Goal: Task Accomplishment & Management: Use online tool/utility

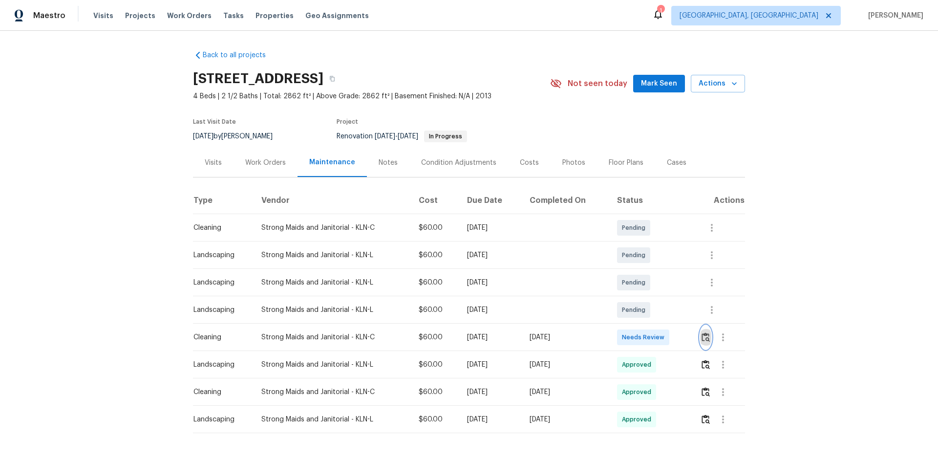
click at [704, 337] on img "button" at bounding box center [706, 336] width 8 height 9
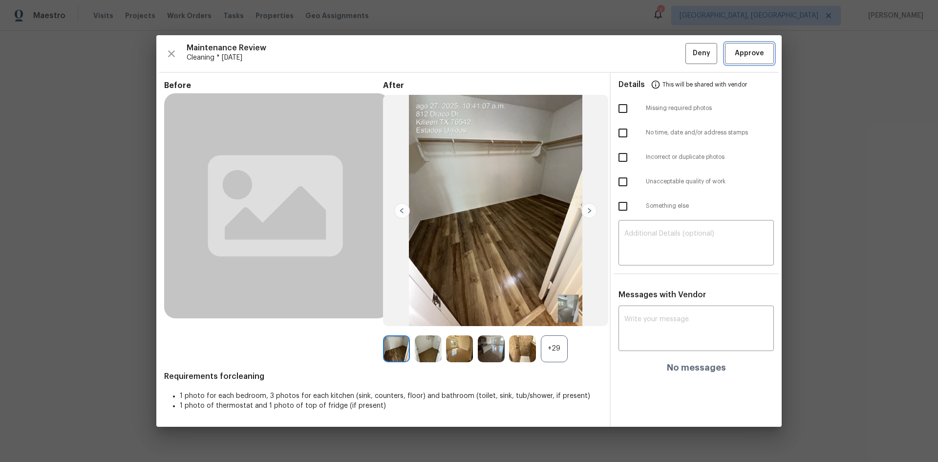
click at [754, 55] on span "Approve" at bounding box center [749, 53] width 29 height 12
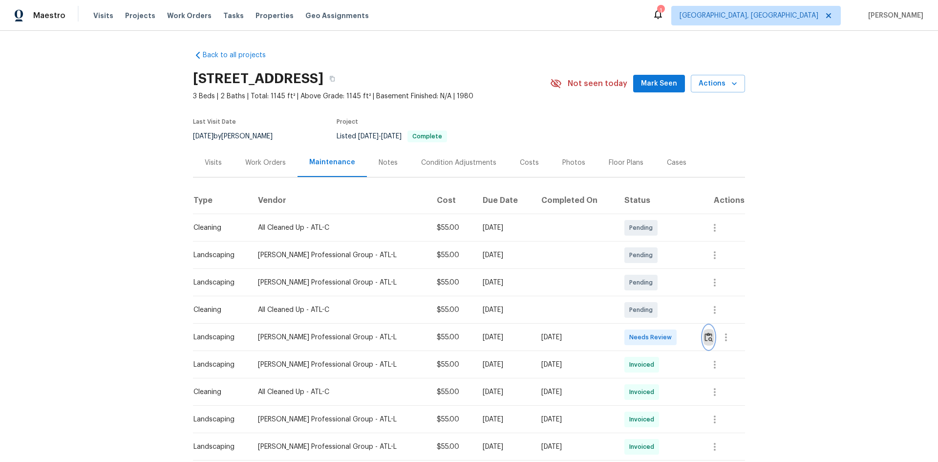
click at [705, 338] on img "button" at bounding box center [709, 336] width 8 height 9
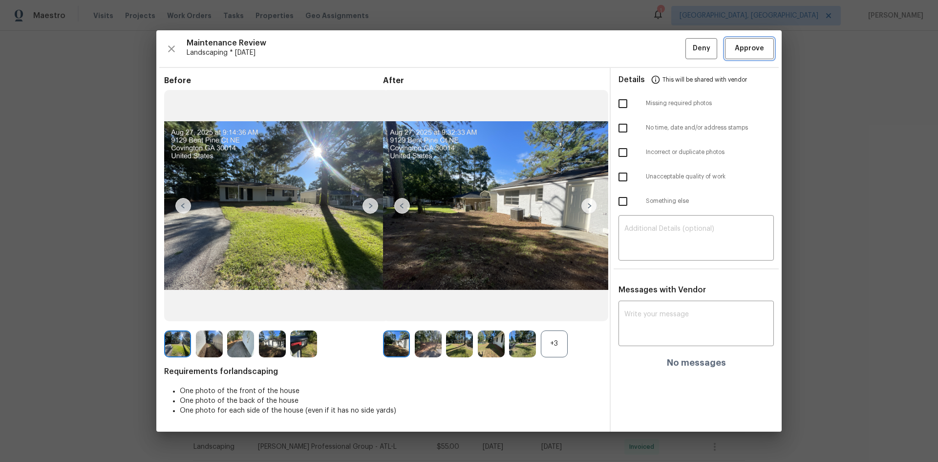
click at [754, 44] on span "Approve" at bounding box center [749, 49] width 29 height 12
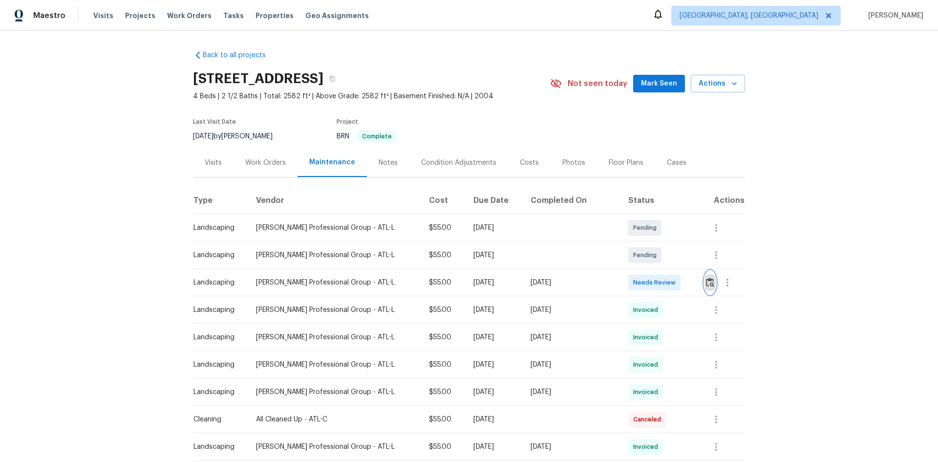
click at [706, 283] on img "button" at bounding box center [710, 282] width 8 height 9
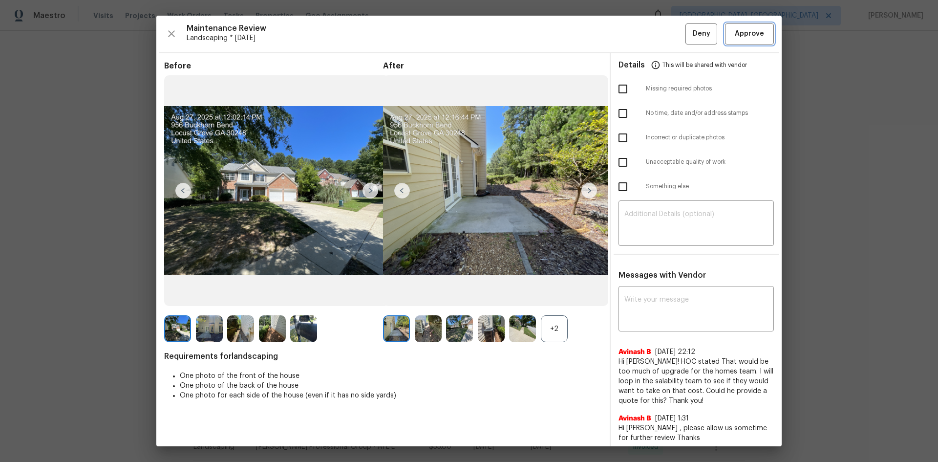
click at [735, 32] on span "Approve" at bounding box center [749, 34] width 29 height 12
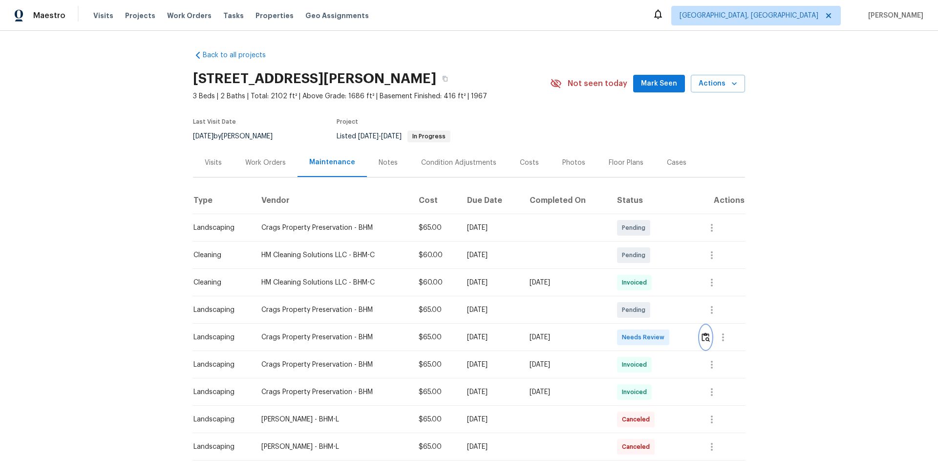
click at [703, 336] on img "button" at bounding box center [706, 336] width 8 height 9
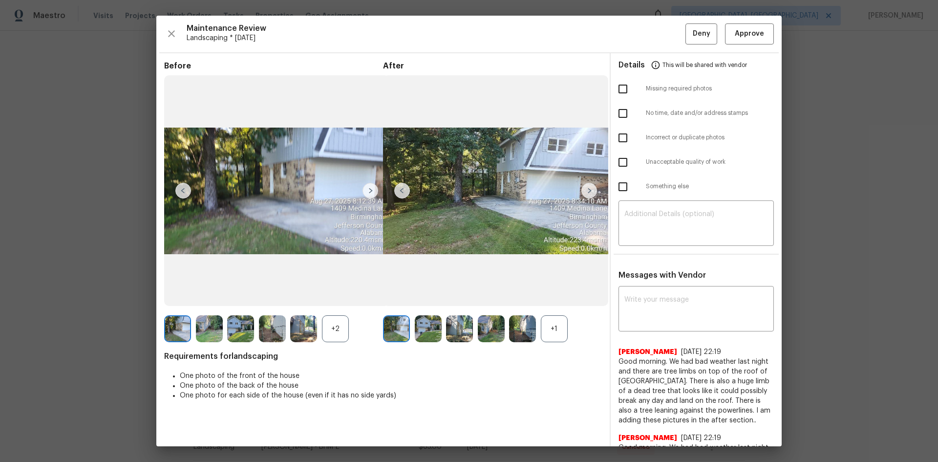
click at [618, 185] on input "checkbox" at bounding box center [623, 186] width 21 height 21
checkbox input "true"
click at [635, 292] on div "x ​" at bounding box center [696, 309] width 155 height 43
paste textarea "Maintenance Audit Team: Hello! Unfortunately this Landscaping visit completed o…"
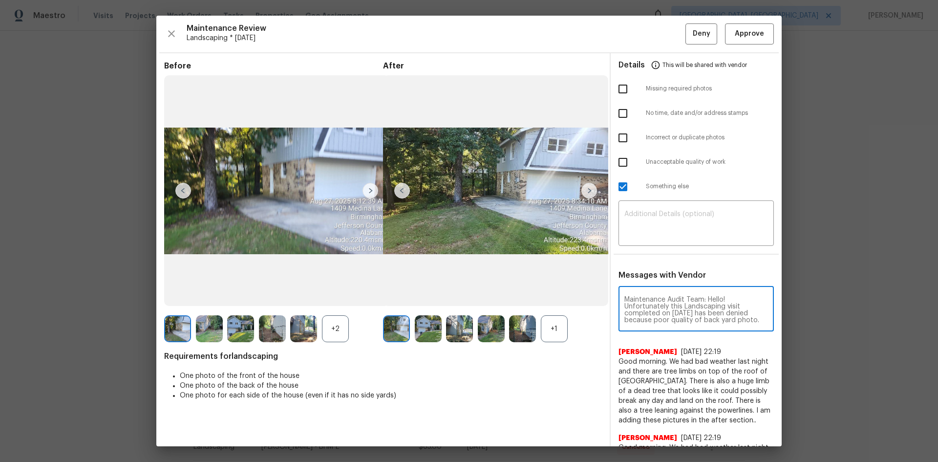
scroll to position [62, 0]
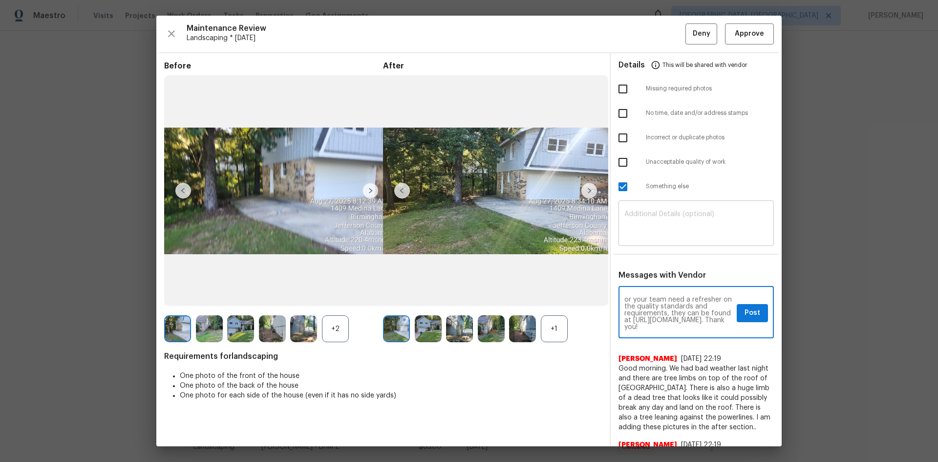
type textarea "Maintenance Audit Team: Hello! Unfortunately this Landscaping visit completed o…"
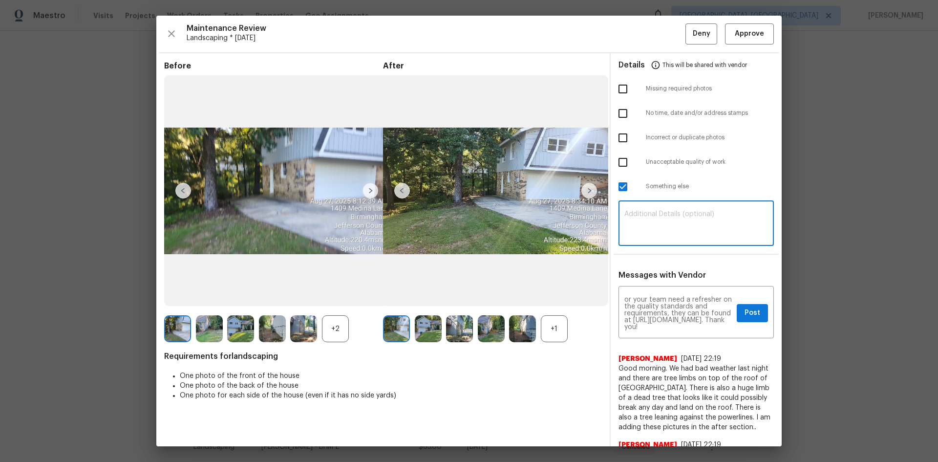
click at [635, 221] on textarea at bounding box center [697, 224] width 144 height 27
paste textarea "Maintenance Audit Team: Hello! Unfortunately this Landscaping visit completed o…"
type textarea "Maintenance Audit Team: Hello! Unfortunately this Landscaping visit completed o…"
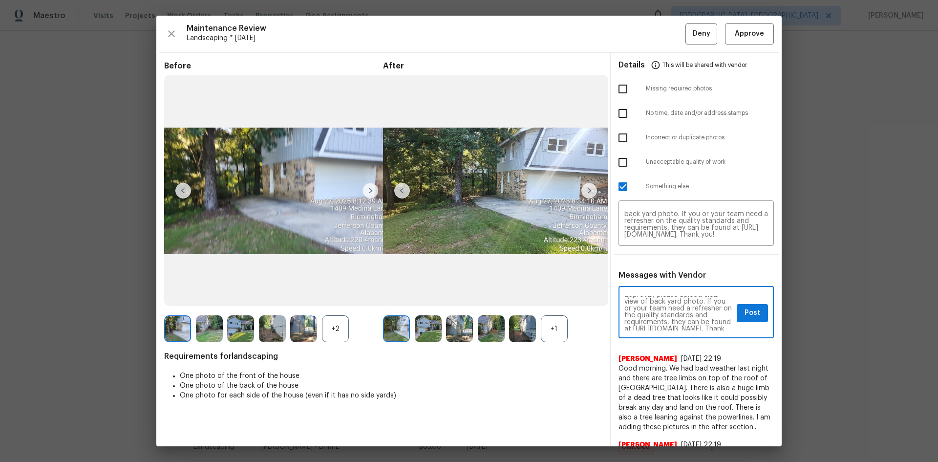
scroll to position [20, 0]
click at [745, 312] on span "Post" at bounding box center [753, 313] width 16 height 12
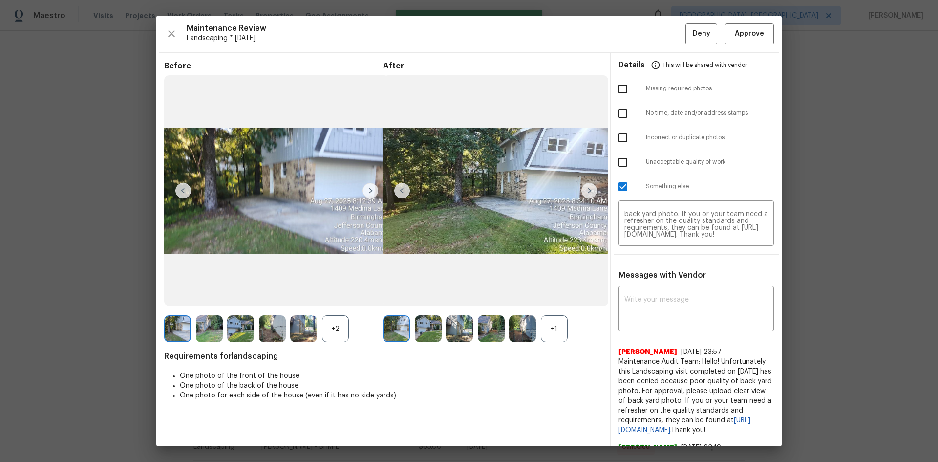
scroll to position [0, 0]
click at [693, 33] on span "Deny" at bounding box center [702, 34] width 18 height 12
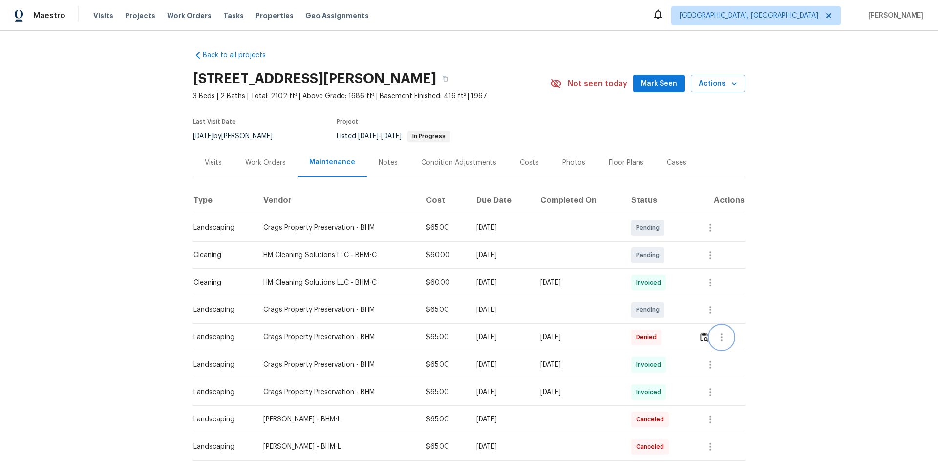
click at [720, 335] on icon "button" at bounding box center [722, 337] width 12 height 12
click at [724, 347] on li "View details" at bounding box center [744, 353] width 68 height 16
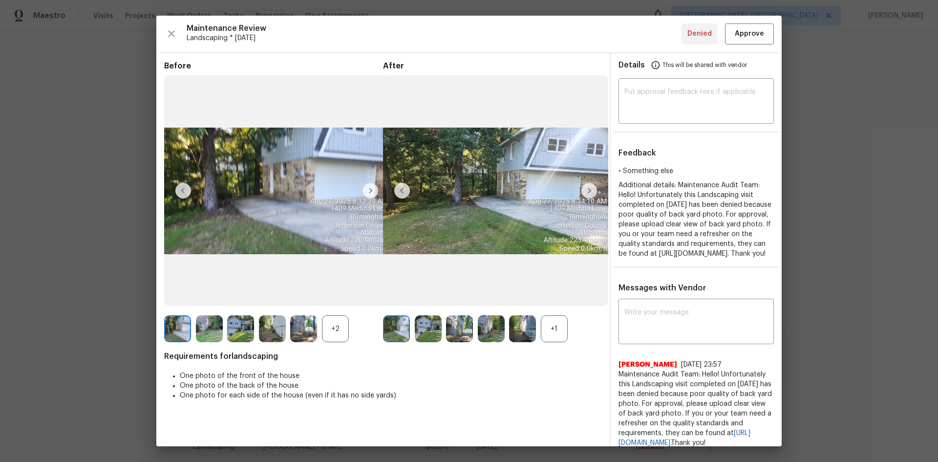
scroll to position [49, 0]
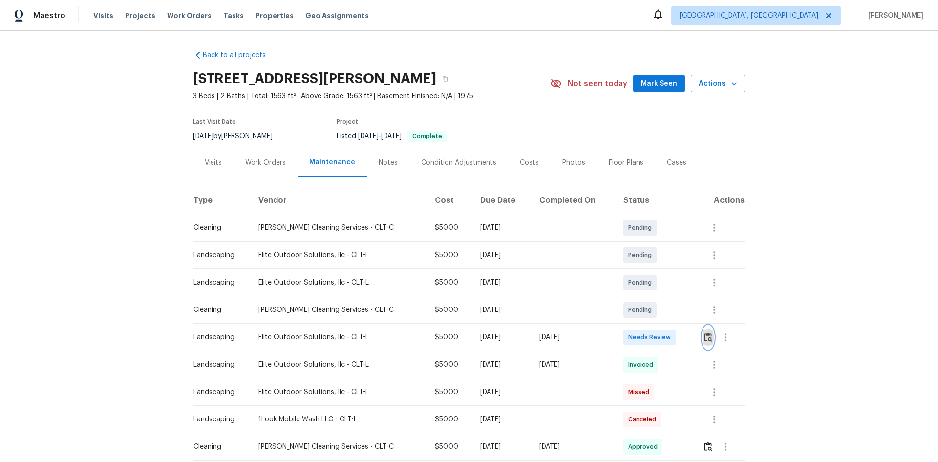
click at [707, 334] on img "button" at bounding box center [708, 336] width 8 height 9
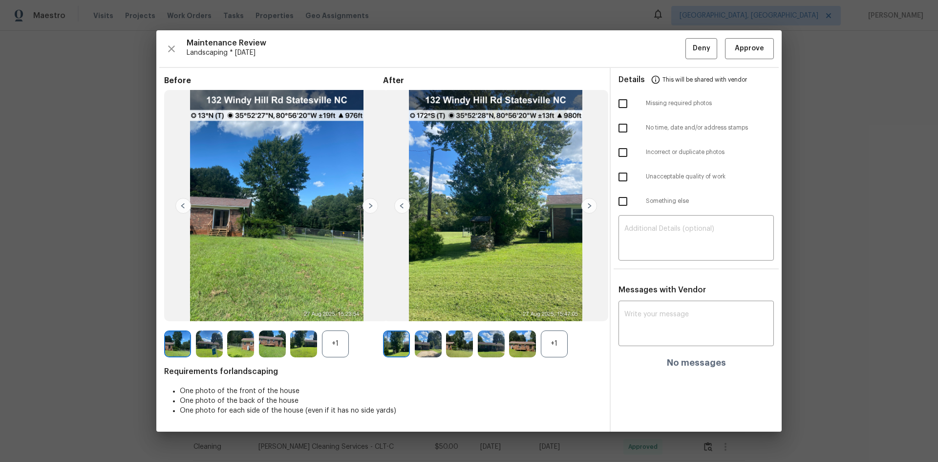
click at [586, 205] on img at bounding box center [590, 206] width 16 height 16
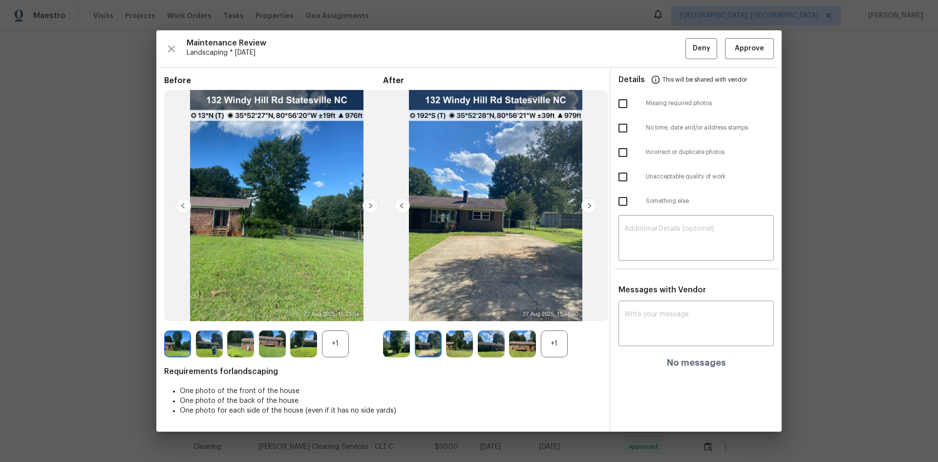
click at [586, 205] on img at bounding box center [590, 206] width 16 height 16
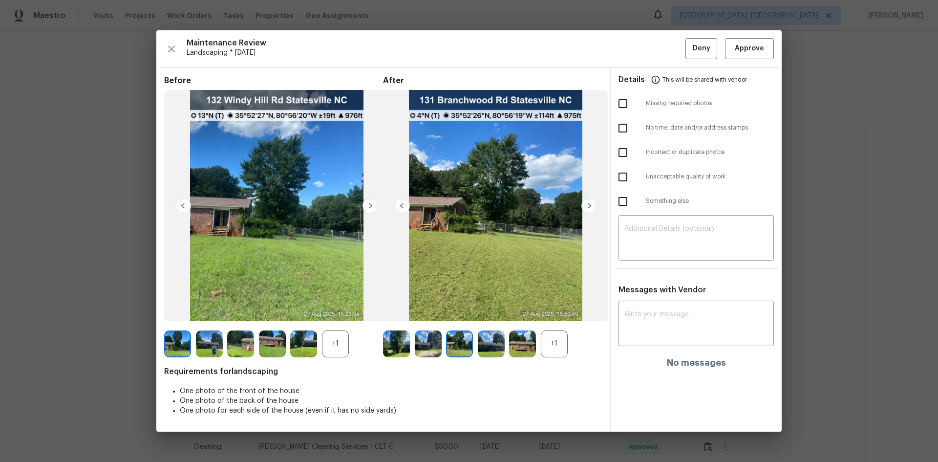
click at [587, 205] on img at bounding box center [590, 206] width 16 height 16
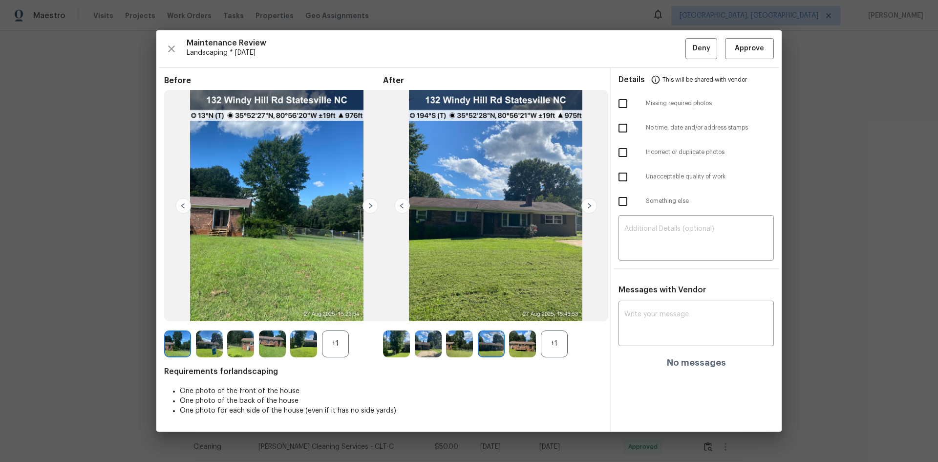
click at [587, 205] on img at bounding box center [590, 206] width 16 height 16
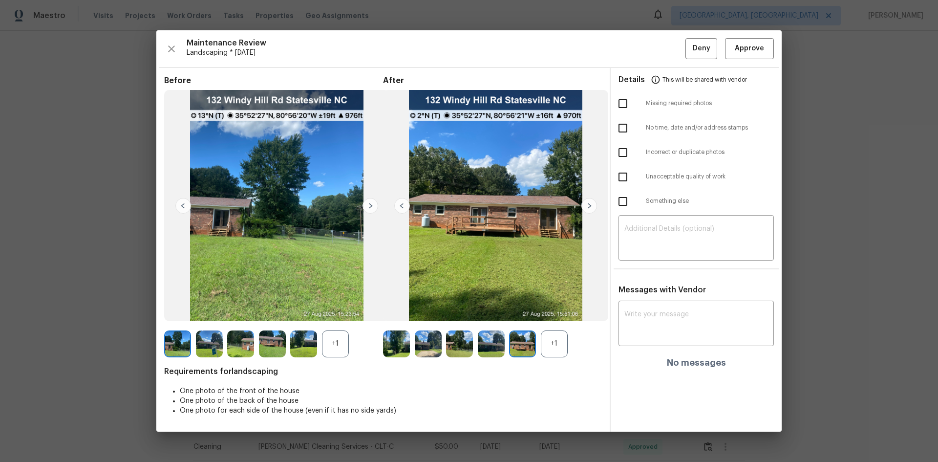
click at [587, 205] on img at bounding box center [590, 206] width 16 height 16
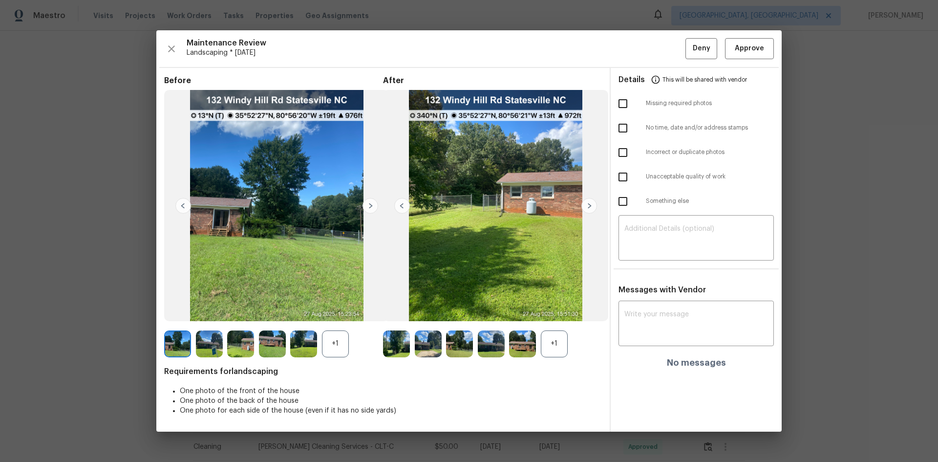
click at [587, 205] on img at bounding box center [590, 206] width 16 height 16
click at [757, 52] on span "Approve" at bounding box center [749, 49] width 29 height 12
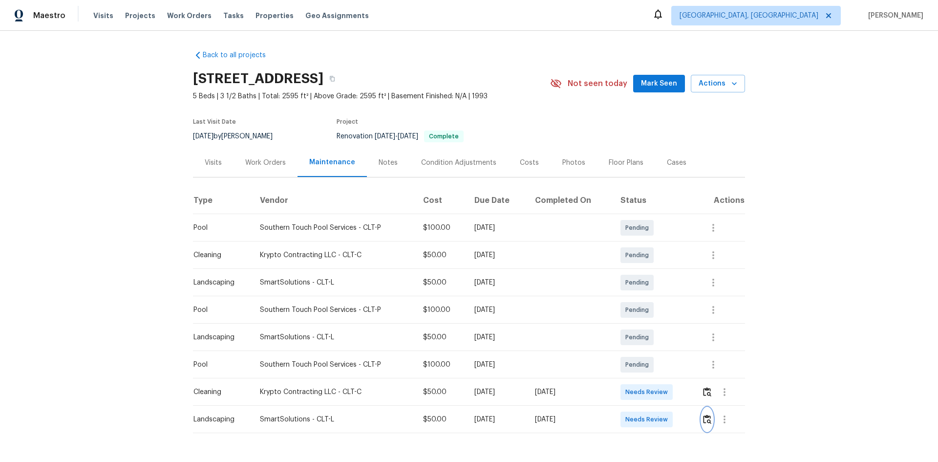
click at [705, 418] on img "button" at bounding box center [707, 418] width 8 height 9
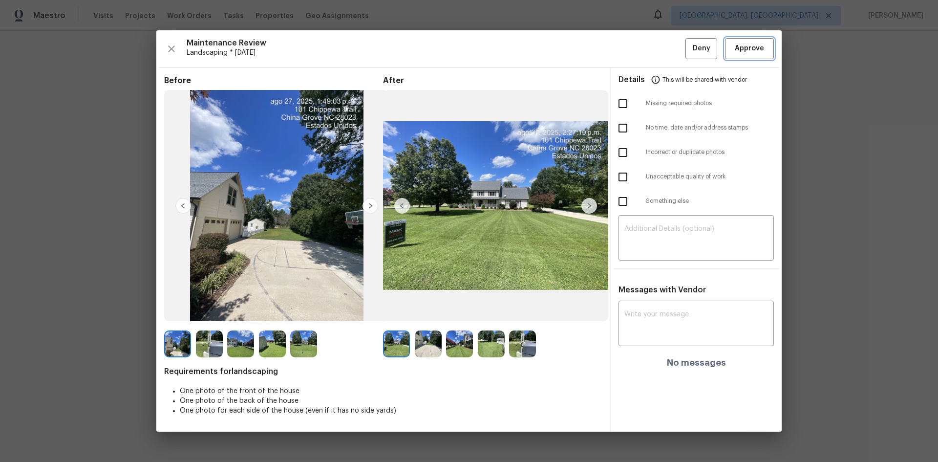
click at [750, 52] on span "Approve" at bounding box center [749, 49] width 29 height 12
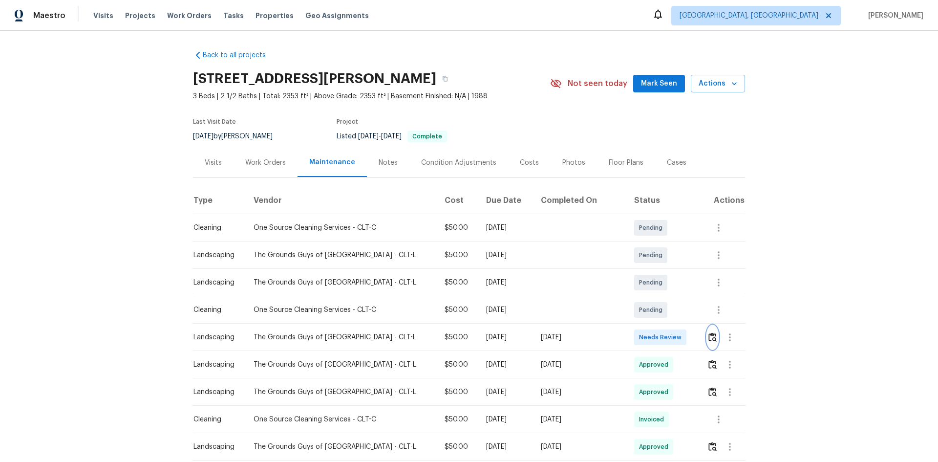
click at [709, 336] on img "button" at bounding box center [713, 336] width 8 height 9
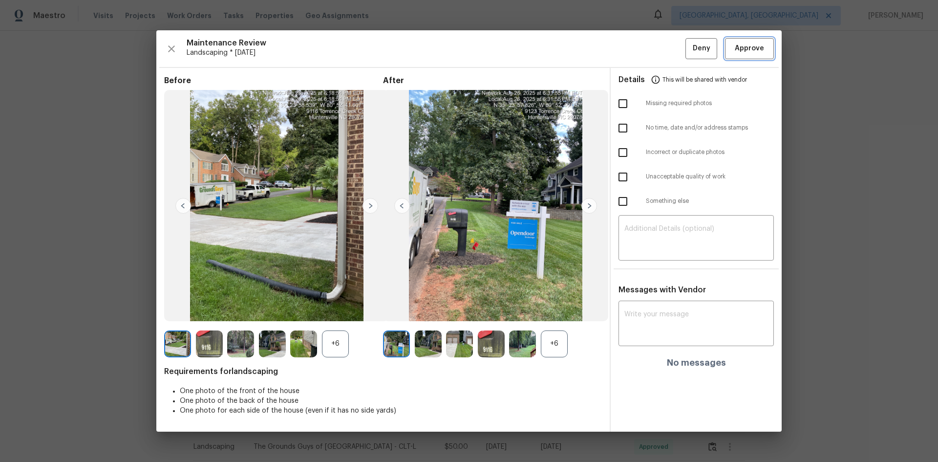
click at [742, 48] on span "Approve" at bounding box center [749, 49] width 29 height 12
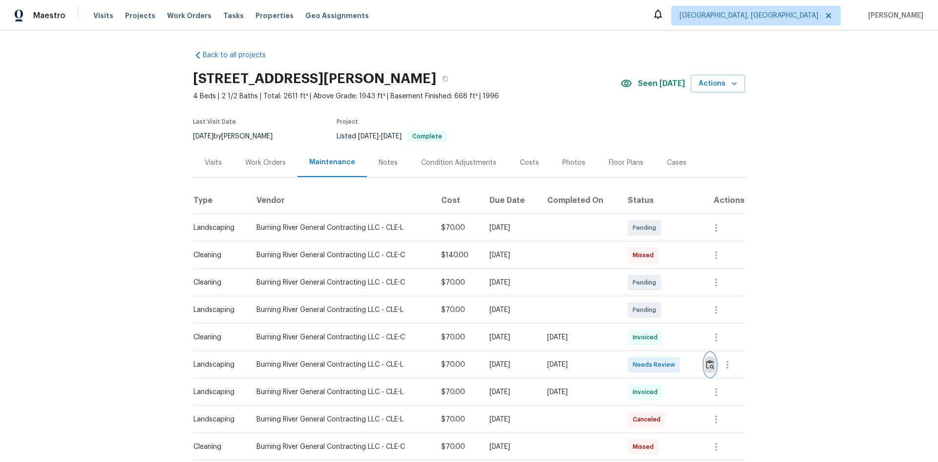
click at [709, 362] on img "button" at bounding box center [710, 364] width 8 height 9
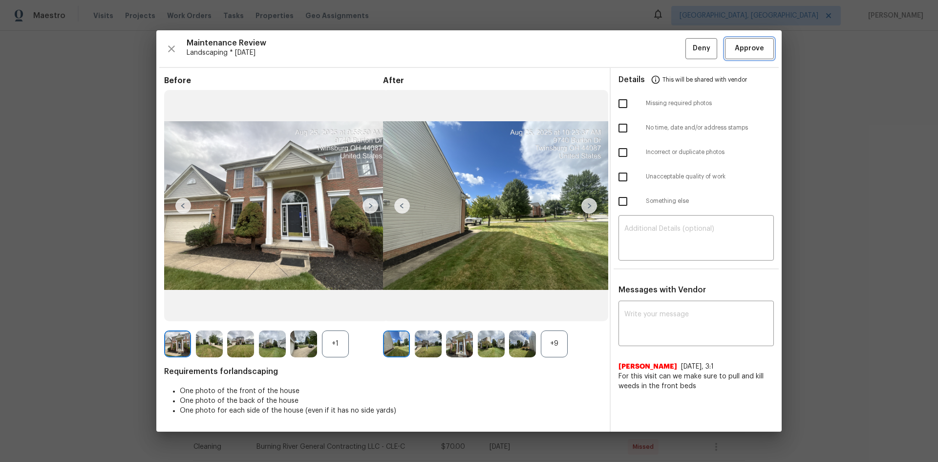
click at [747, 54] on span "Approve" at bounding box center [749, 49] width 29 height 12
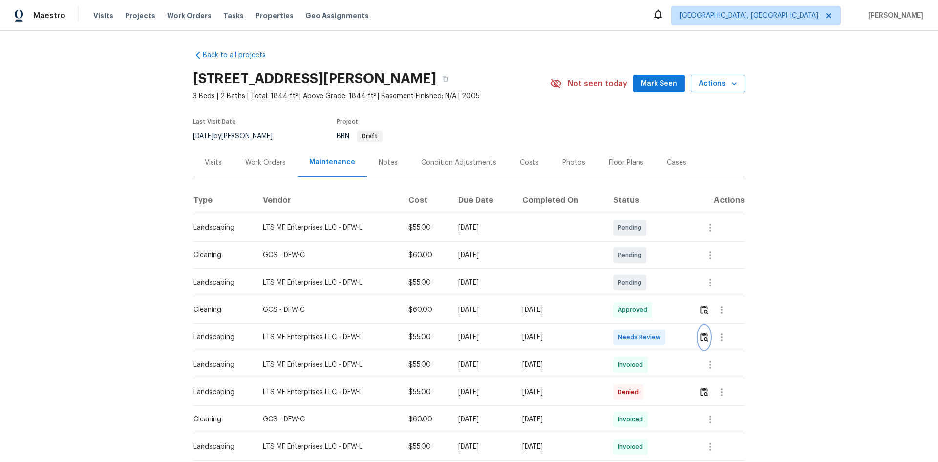
click at [703, 336] on img "button" at bounding box center [704, 336] width 8 height 9
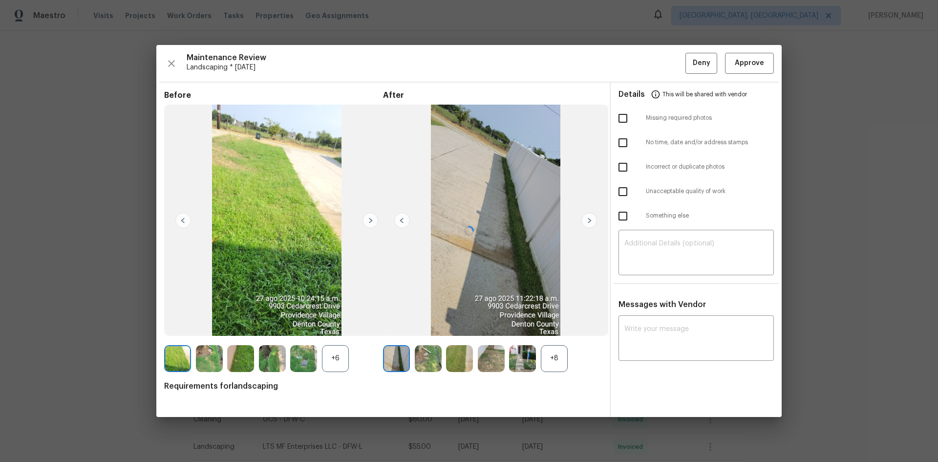
click at [736, 83] on span "This will be shared with vendor" at bounding box center [705, 94] width 85 height 23
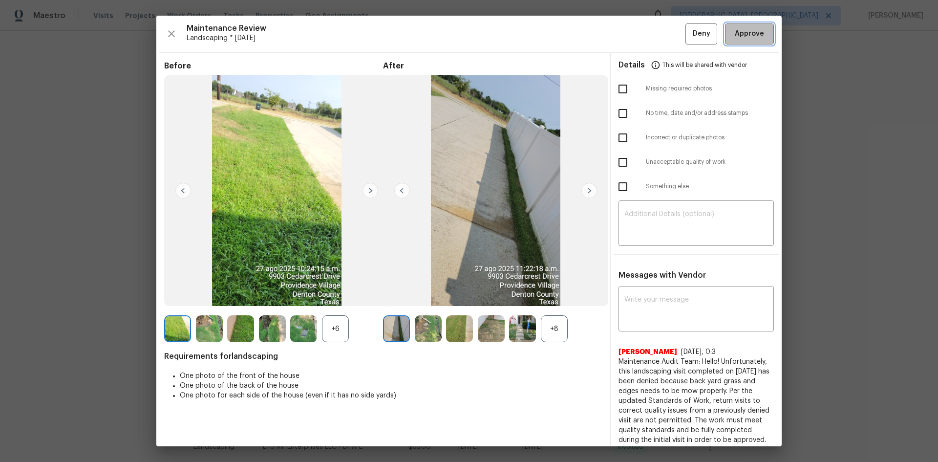
click at [740, 34] on span "Approve" at bounding box center [749, 34] width 29 height 12
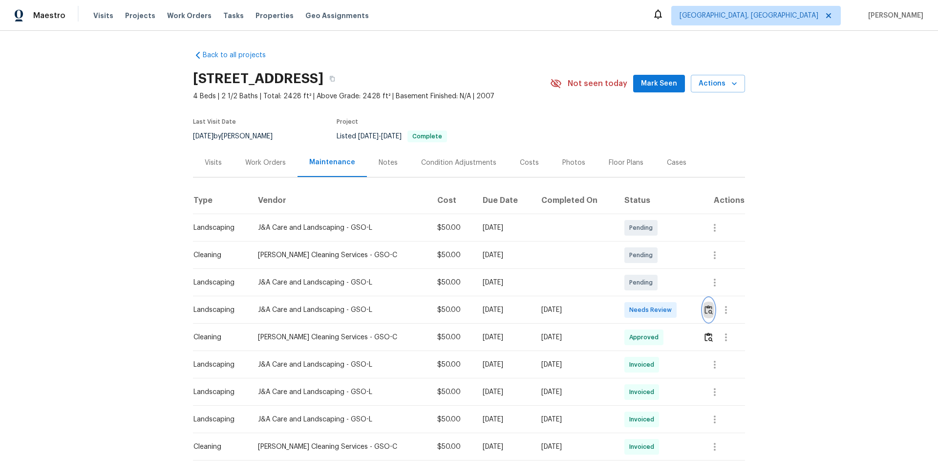
click at [707, 309] on img "button" at bounding box center [709, 309] width 8 height 9
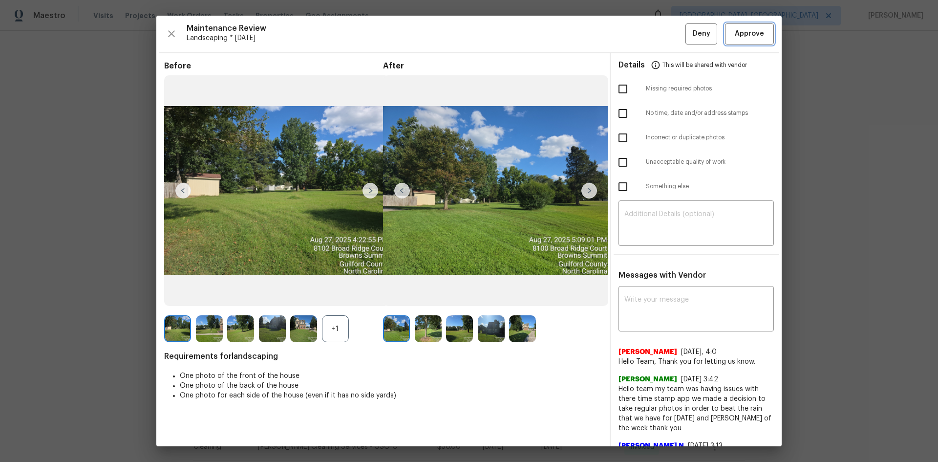
click at [751, 38] on span "Approve" at bounding box center [749, 34] width 29 height 12
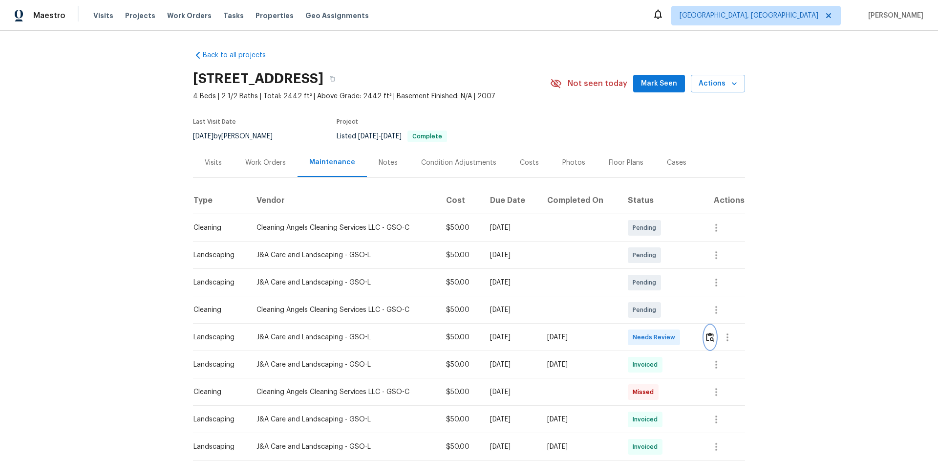
click at [711, 340] on img "button" at bounding box center [710, 336] width 8 height 9
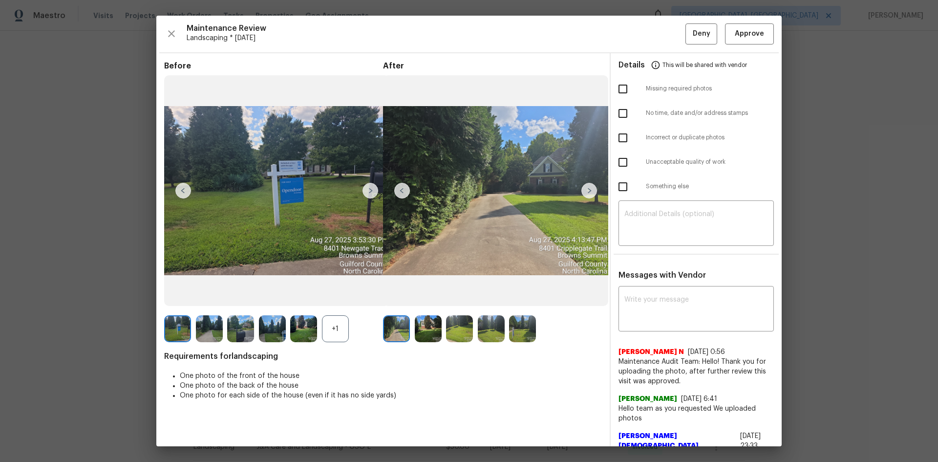
click at [585, 189] on img at bounding box center [590, 191] width 16 height 16
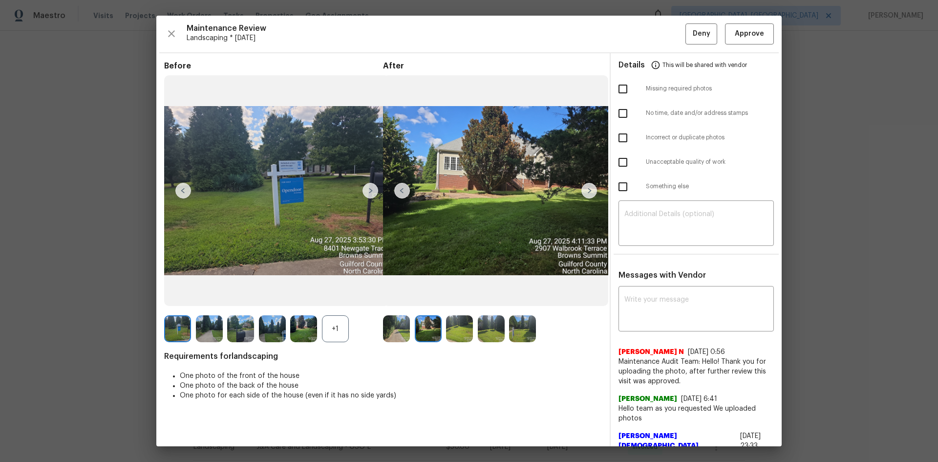
click at [587, 193] on img at bounding box center [590, 191] width 16 height 16
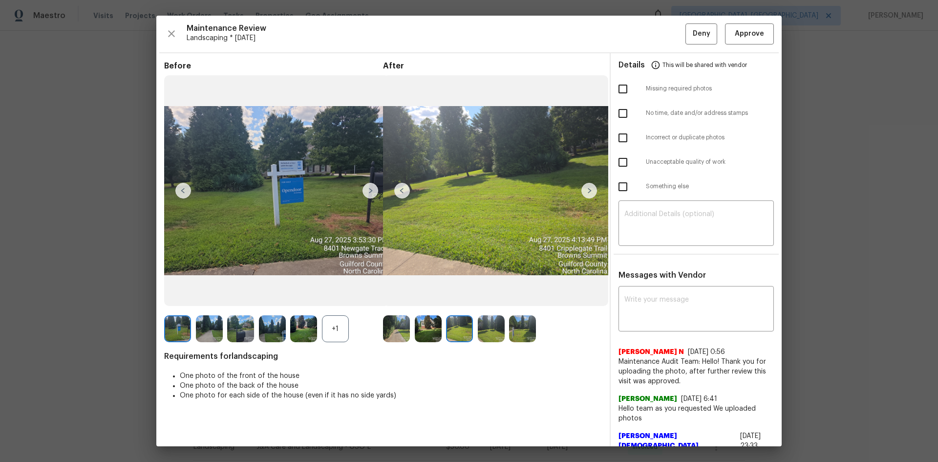
click at [587, 193] on img at bounding box center [590, 191] width 16 height 16
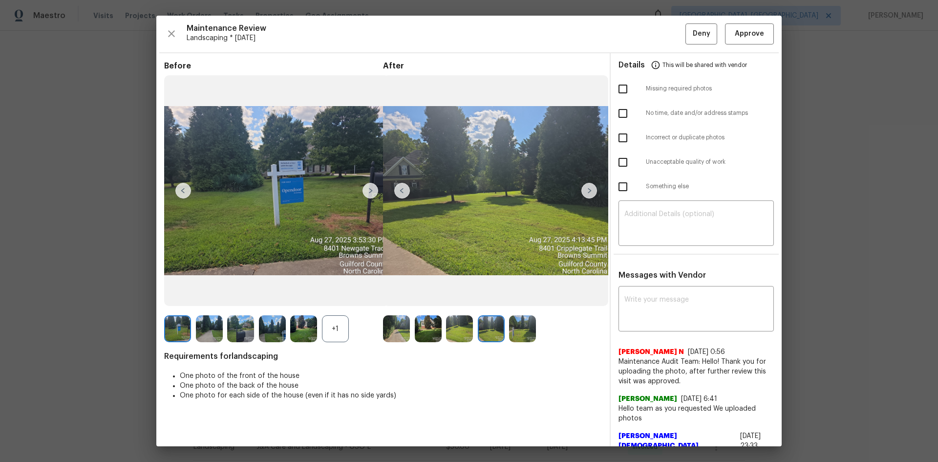
click at [587, 193] on img at bounding box center [590, 191] width 16 height 16
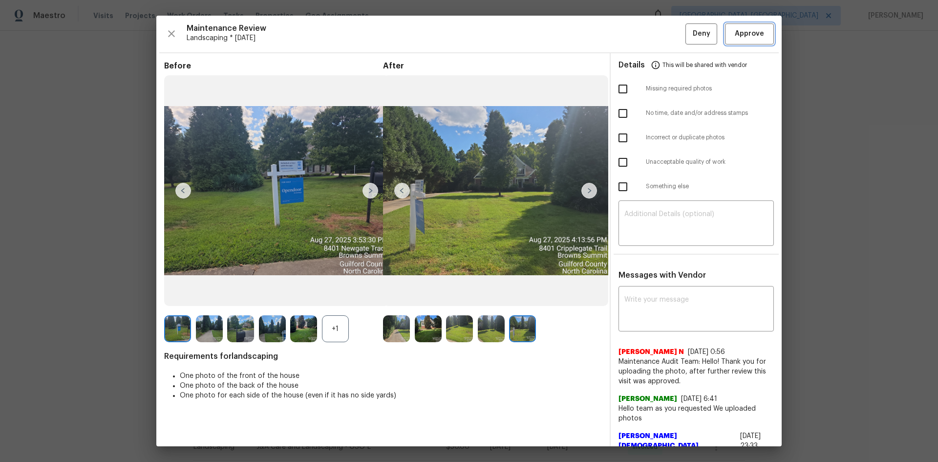
click at [746, 39] on span "Approve" at bounding box center [749, 34] width 29 height 12
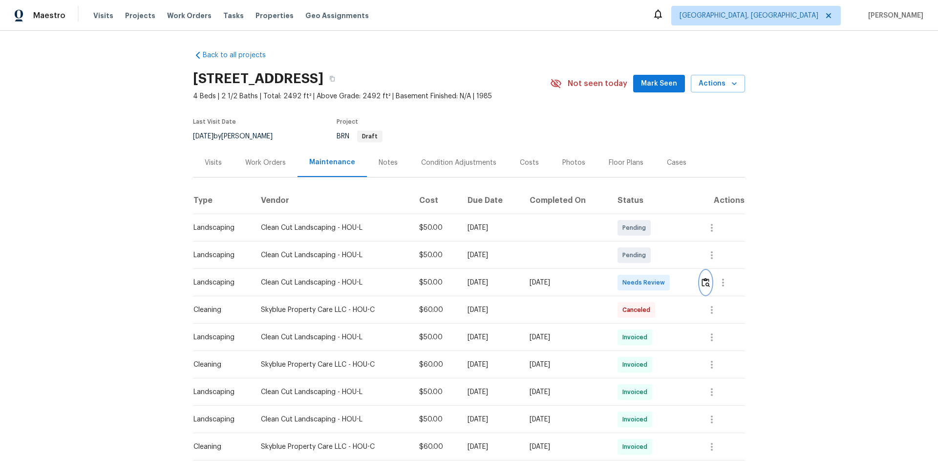
click at [702, 282] on img "button" at bounding box center [706, 282] width 8 height 9
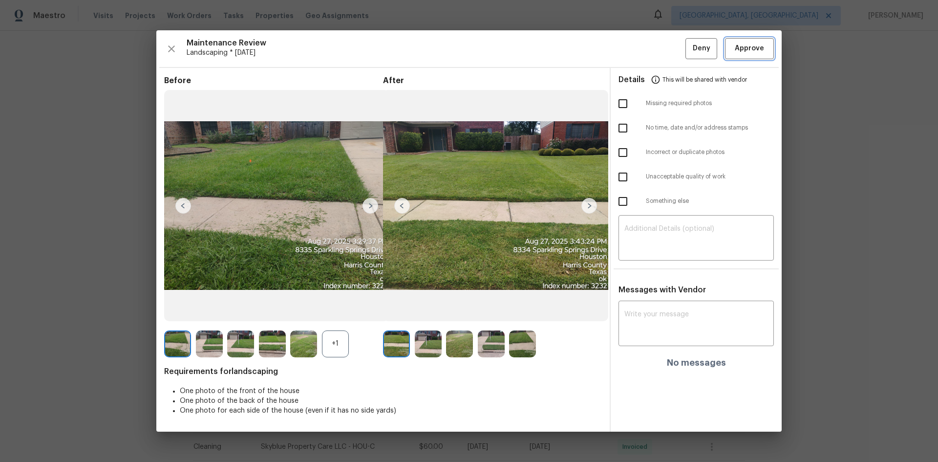
click at [744, 46] on span "Approve" at bounding box center [749, 49] width 29 height 12
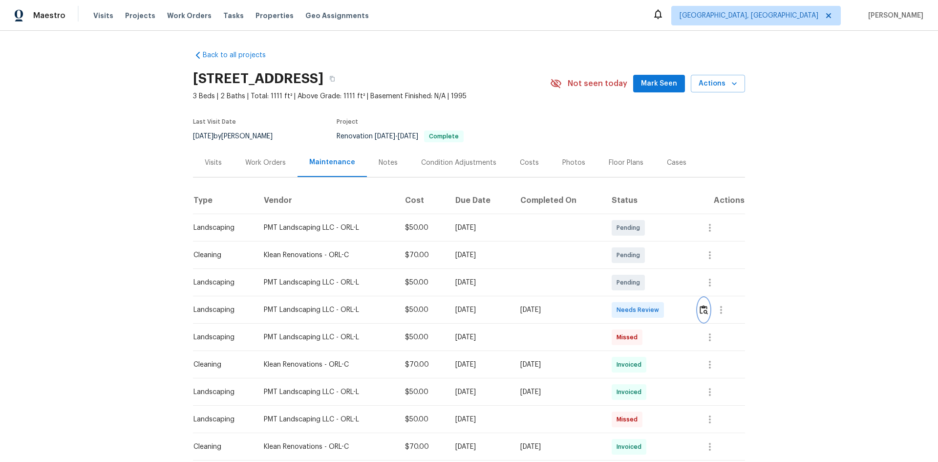
click at [702, 309] on img "button" at bounding box center [704, 309] width 8 height 9
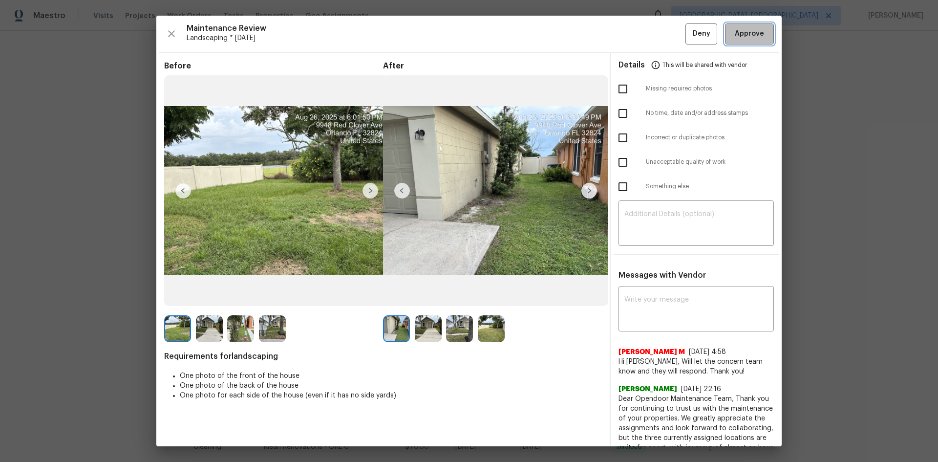
click at [749, 35] on span "Approve" at bounding box center [749, 34] width 29 height 12
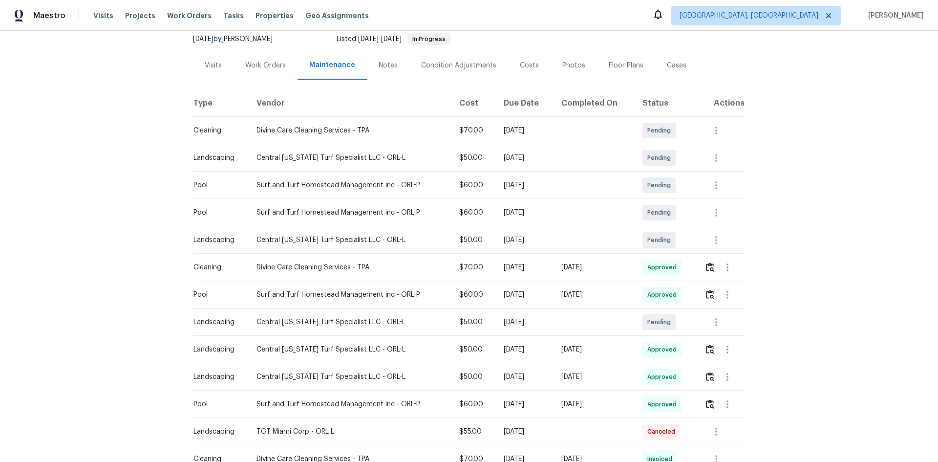
scroll to position [98, 0]
click at [727, 351] on icon "button" at bounding box center [728, 349] width 2 height 8
click at [734, 364] on li "View details" at bounding box center [748, 365] width 68 height 16
click at [853, 285] on div at bounding box center [469, 231] width 938 height 462
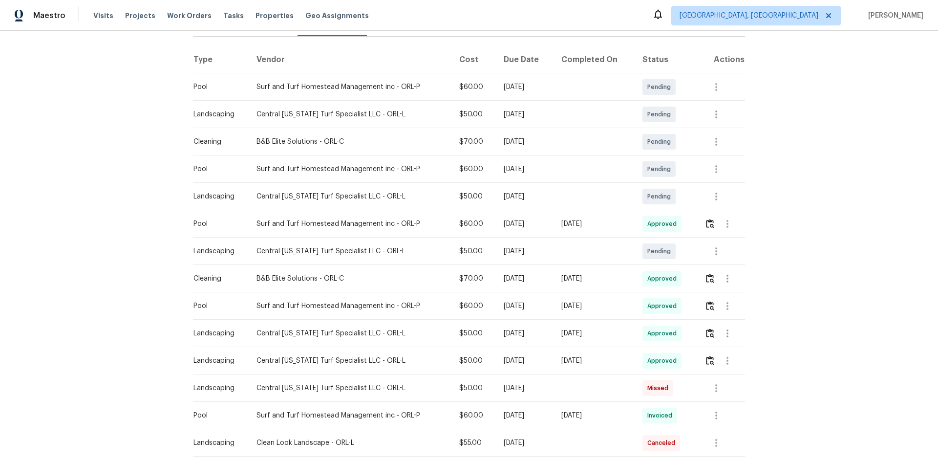
scroll to position [147, 0]
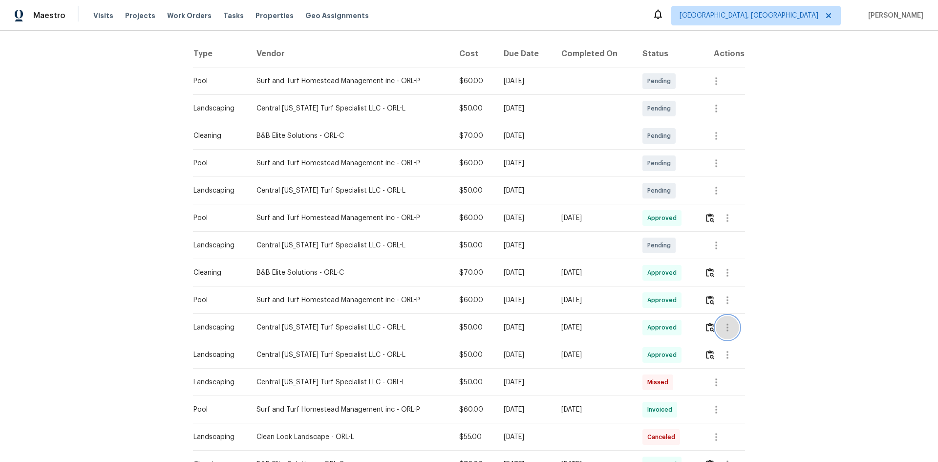
click at [722, 328] on icon "button" at bounding box center [728, 328] width 12 height 12
click at [779, 269] on div at bounding box center [469, 231] width 938 height 462
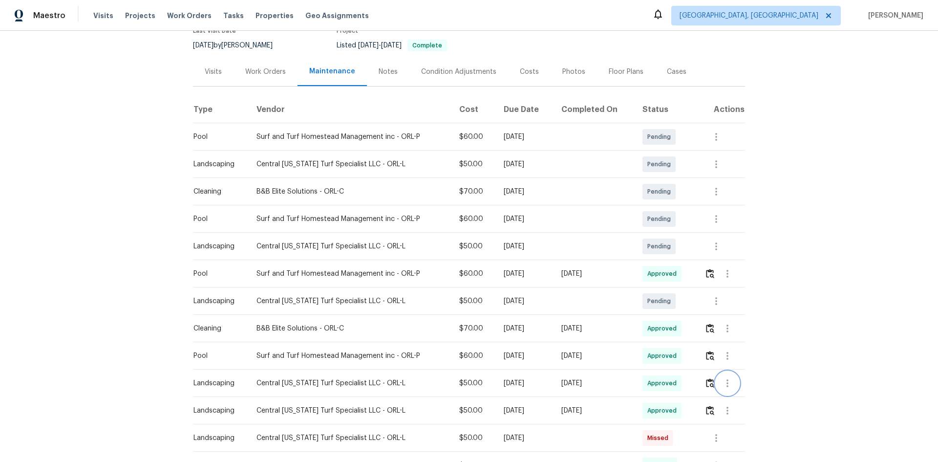
scroll to position [98, 0]
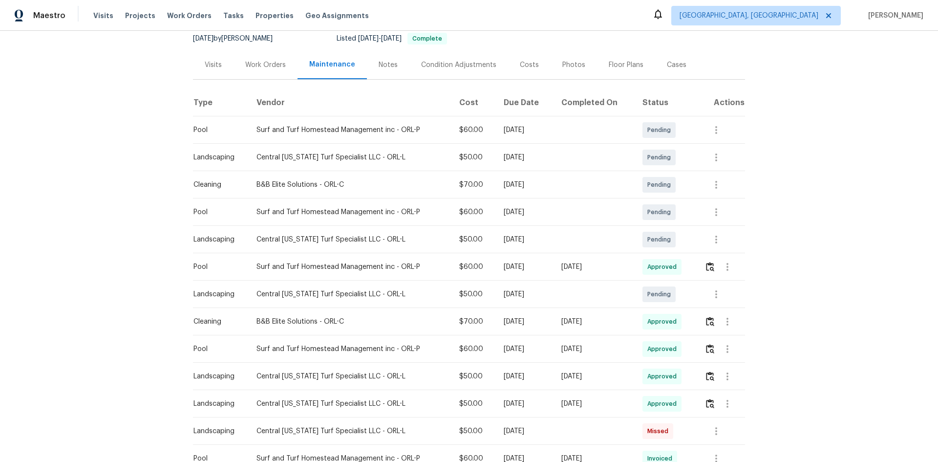
click at [813, 337] on div "Back to all projects 10170 SE 106th Ln, Belleview, FL 34420 3 Beds | 2 Baths | …" at bounding box center [469, 246] width 938 height 431
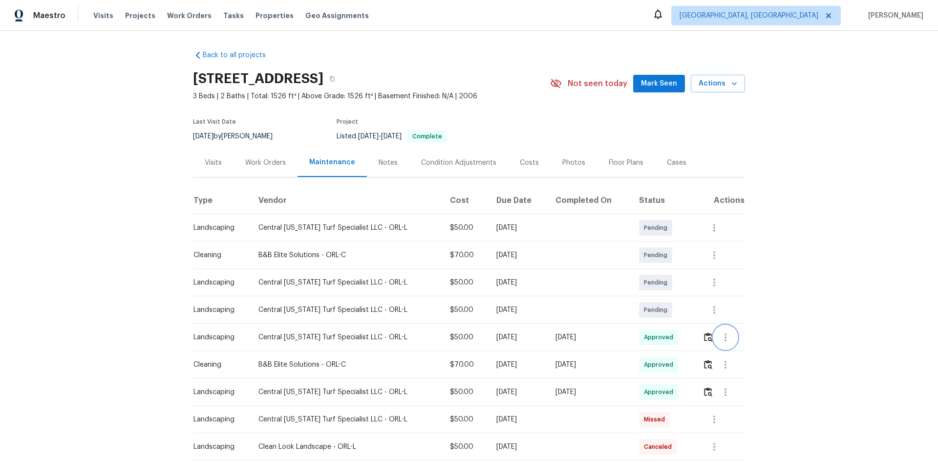
click at [721, 337] on icon "button" at bounding box center [726, 337] width 12 height 12
click at [732, 351] on li "View details" at bounding box center [746, 353] width 68 height 16
drag, startPoint x: 814, startPoint y: 262, endPoint x: 784, endPoint y: 309, distance: 55.7
click at [814, 261] on div at bounding box center [469, 231] width 938 height 462
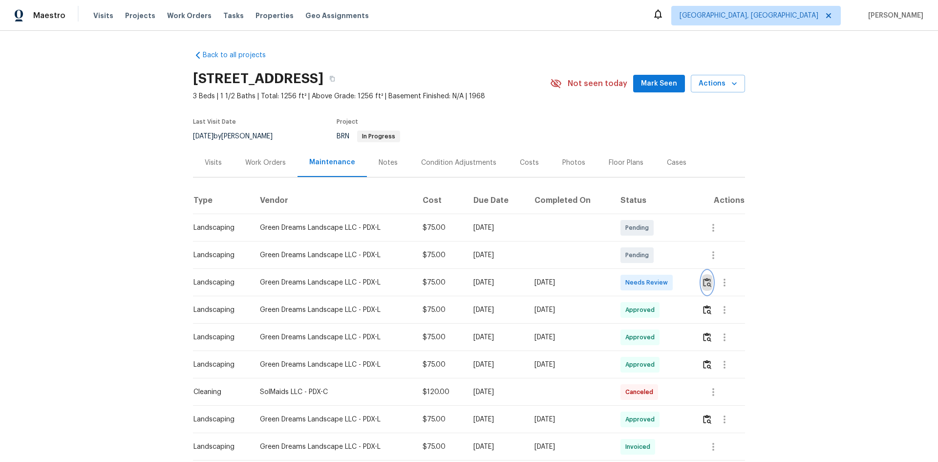
click at [710, 284] on img "button" at bounding box center [707, 282] width 8 height 9
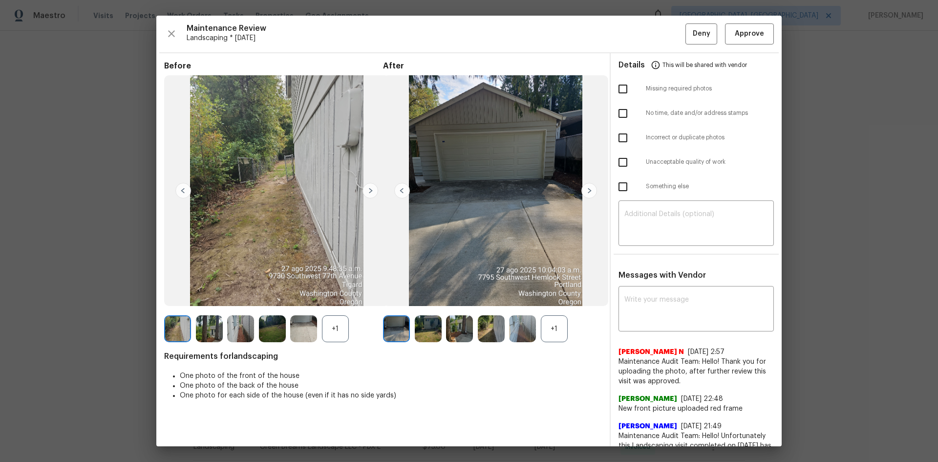
click at [587, 194] on img at bounding box center [590, 191] width 16 height 16
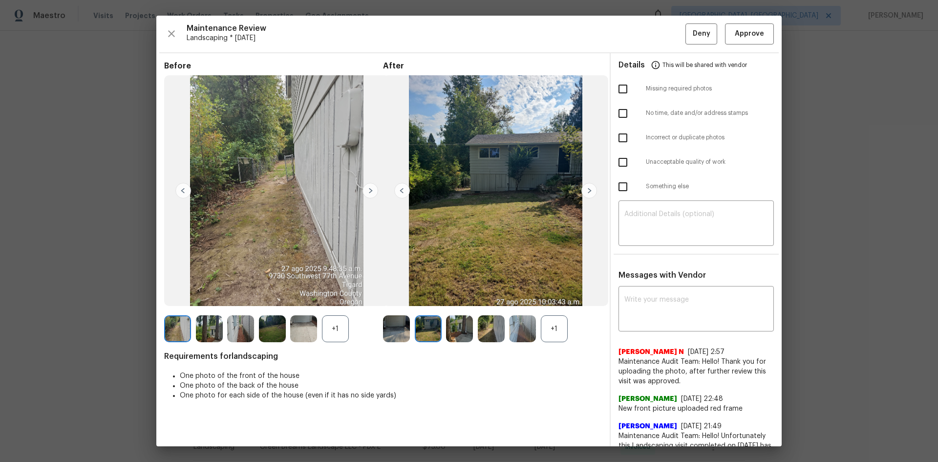
click at [587, 194] on img at bounding box center [590, 191] width 16 height 16
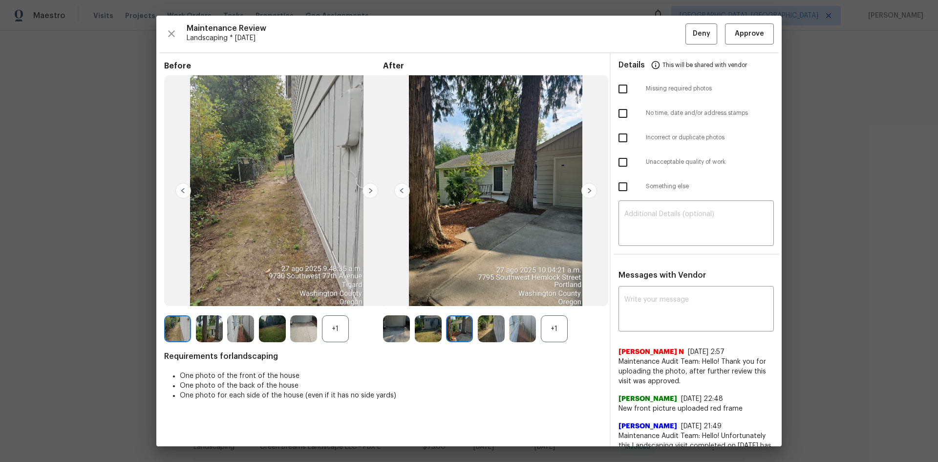
click at [587, 194] on img at bounding box center [590, 191] width 16 height 16
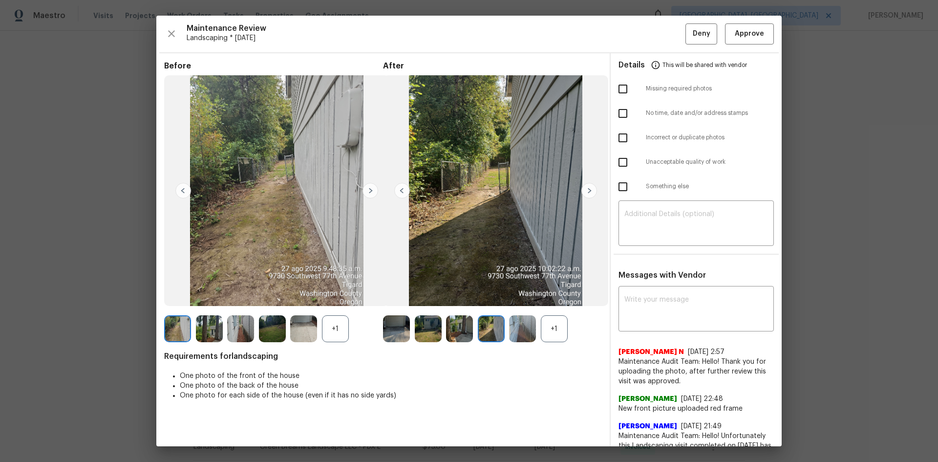
click at [587, 194] on img at bounding box center [590, 191] width 16 height 16
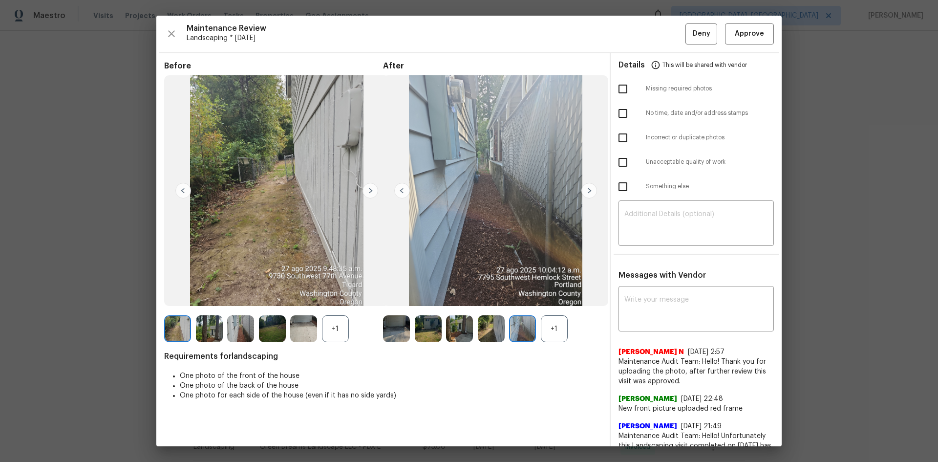
click at [396, 192] on img at bounding box center [402, 191] width 16 height 16
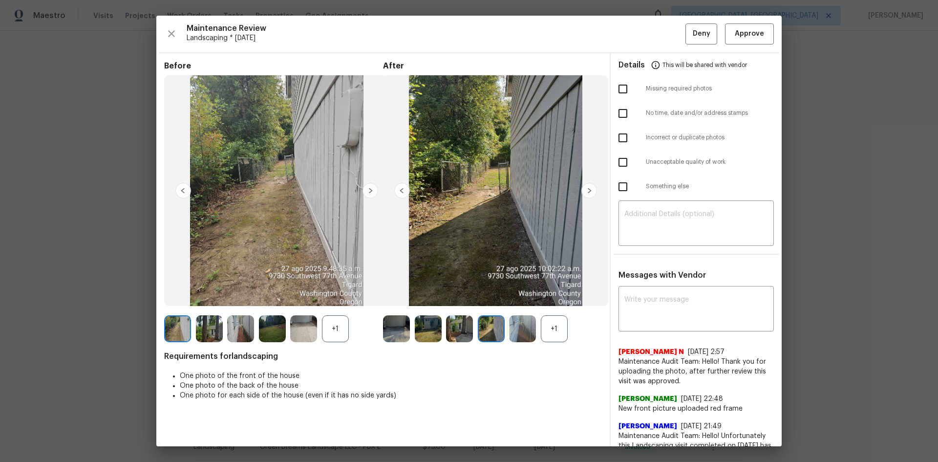
click at [583, 188] on img at bounding box center [590, 191] width 16 height 16
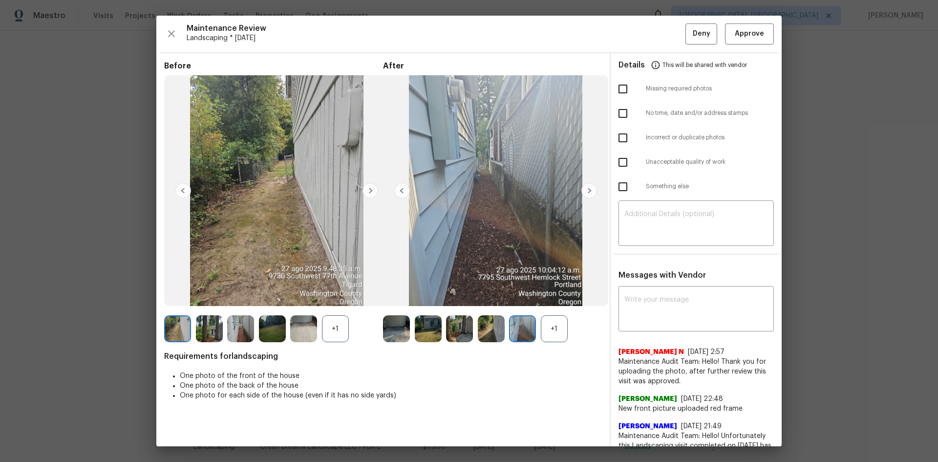
click at [583, 188] on img at bounding box center [590, 191] width 16 height 16
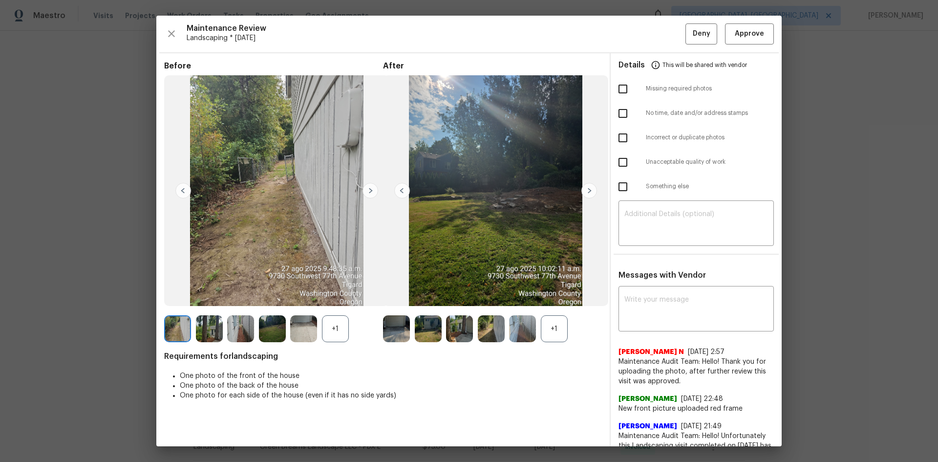
click at [583, 188] on img at bounding box center [590, 191] width 16 height 16
click at [751, 42] on button "Approve" at bounding box center [749, 33] width 49 height 21
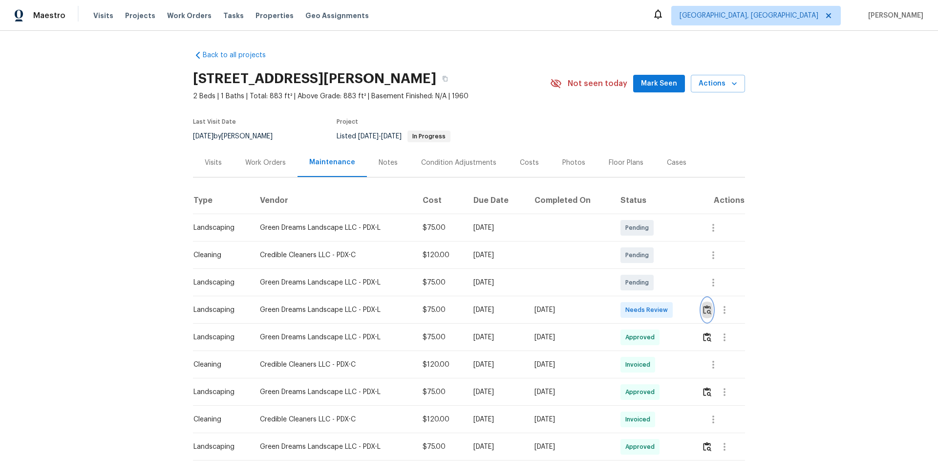
click at [703, 308] on img "button" at bounding box center [707, 309] width 8 height 9
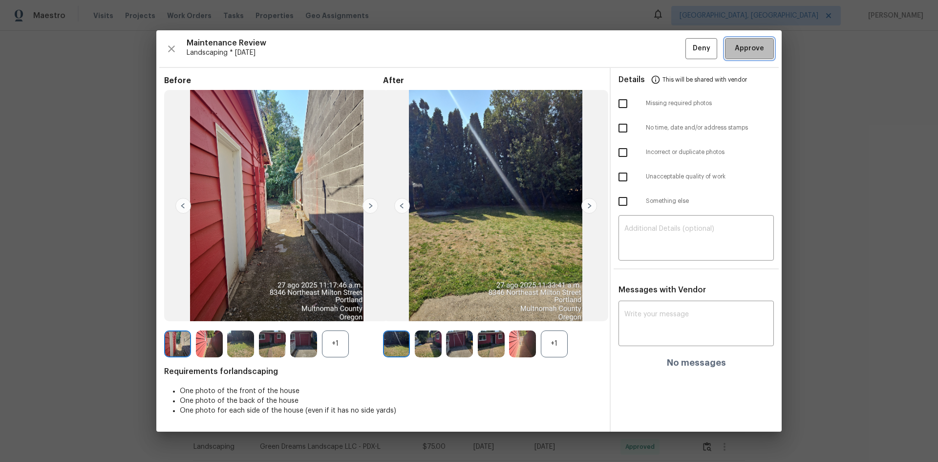
click at [760, 42] on button "Approve" at bounding box center [749, 48] width 49 height 21
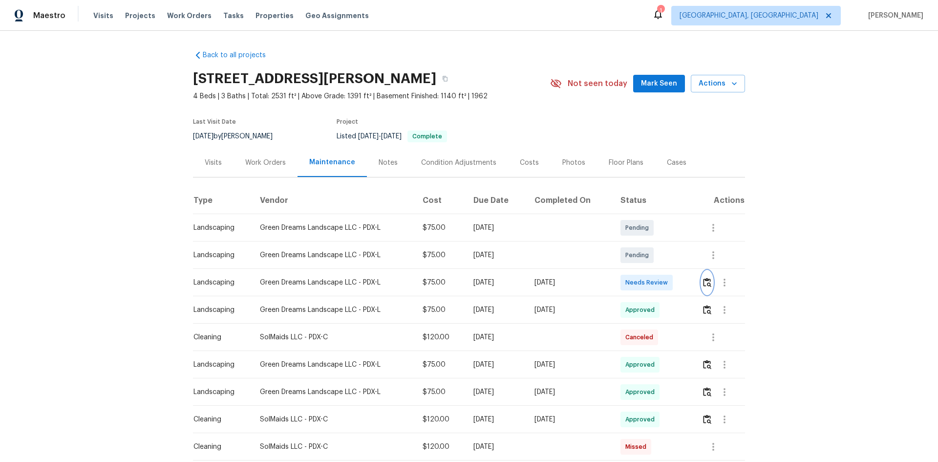
click at [704, 284] on img "button" at bounding box center [707, 282] width 8 height 9
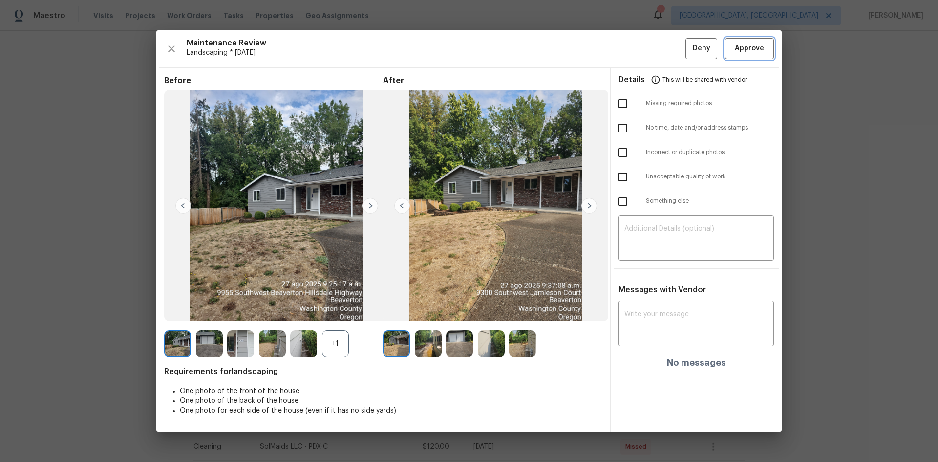
click at [740, 54] on span "Approve" at bounding box center [749, 49] width 29 height 12
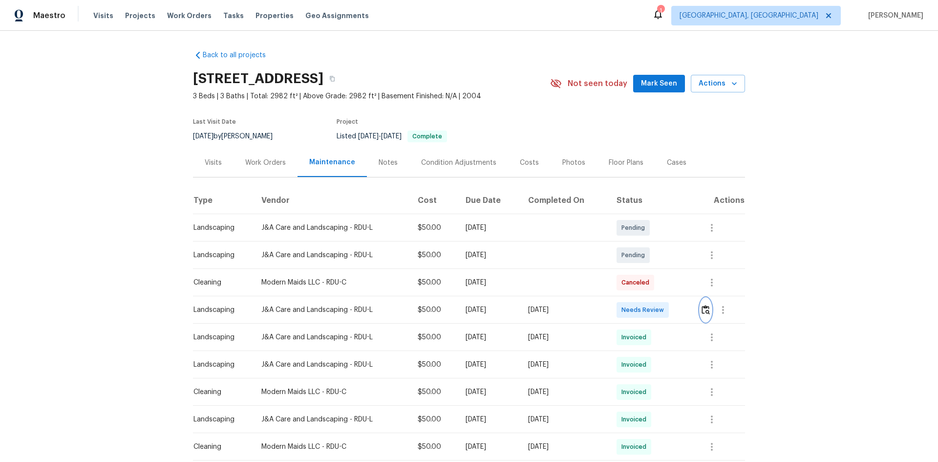
click at [707, 307] on img "button" at bounding box center [706, 309] width 8 height 9
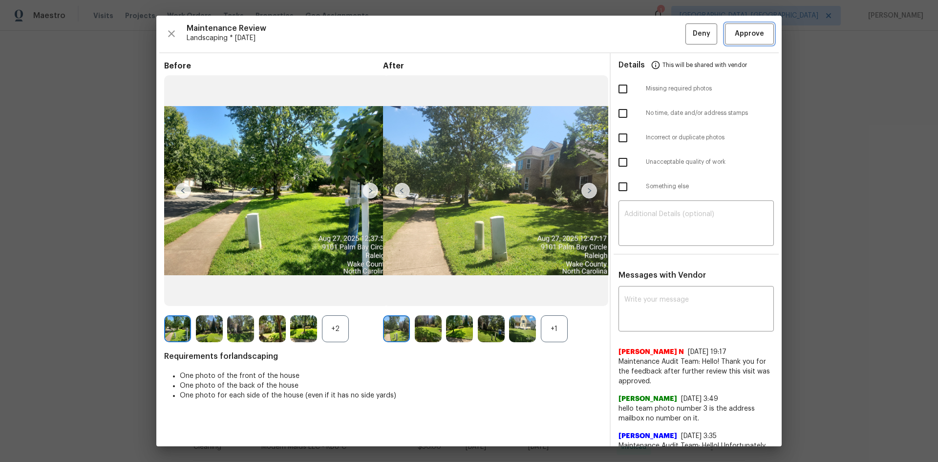
click at [742, 41] on button "Approve" at bounding box center [749, 33] width 49 height 21
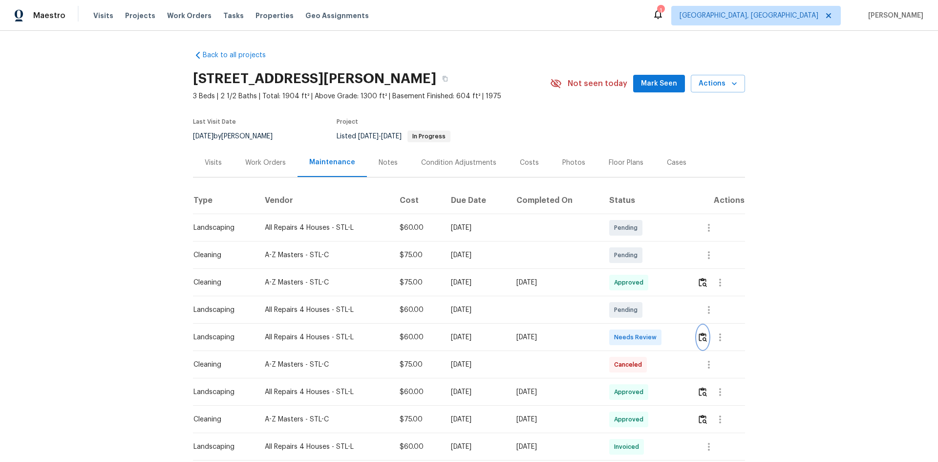
click at [698, 338] on button "button" at bounding box center [702, 337] width 11 height 23
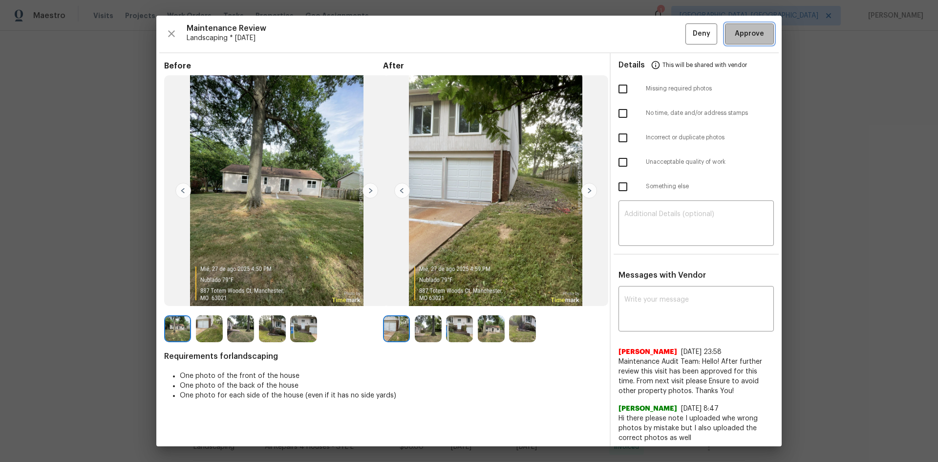
click at [735, 36] on span "Approve" at bounding box center [749, 34] width 29 height 12
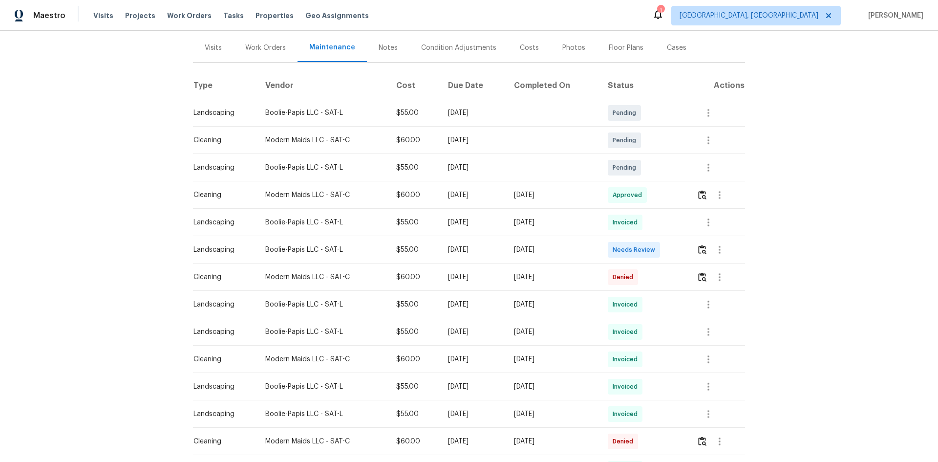
scroll to position [201, 0]
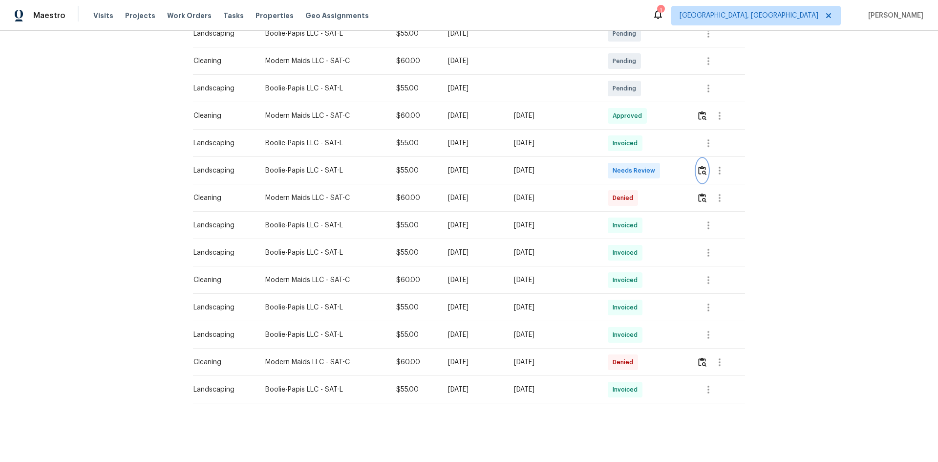
click at [702, 166] on img "button" at bounding box center [702, 170] width 8 height 9
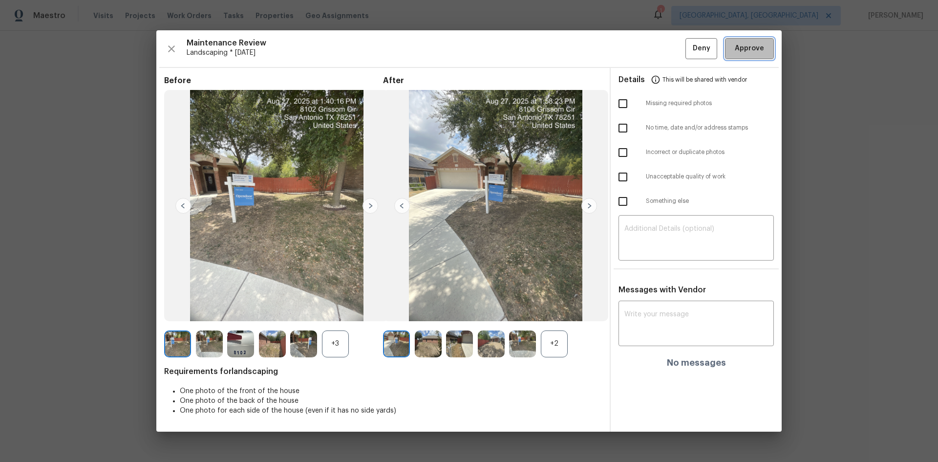
click at [756, 42] on button "Approve" at bounding box center [749, 48] width 49 height 21
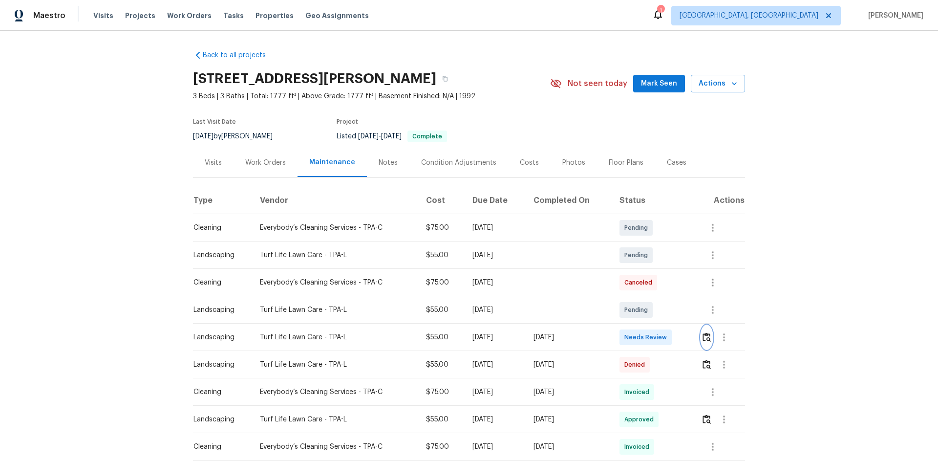
click at [708, 338] on img "button" at bounding box center [707, 336] width 8 height 9
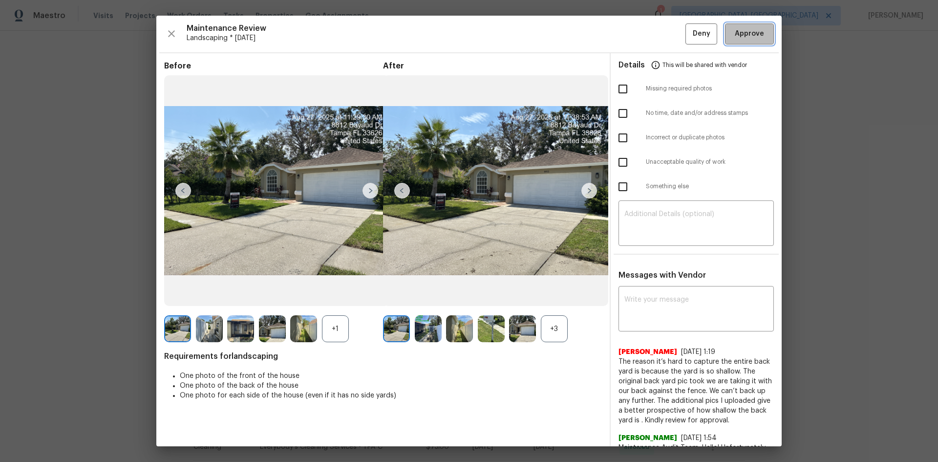
click at [735, 40] on span "Approve" at bounding box center [749, 34] width 29 height 12
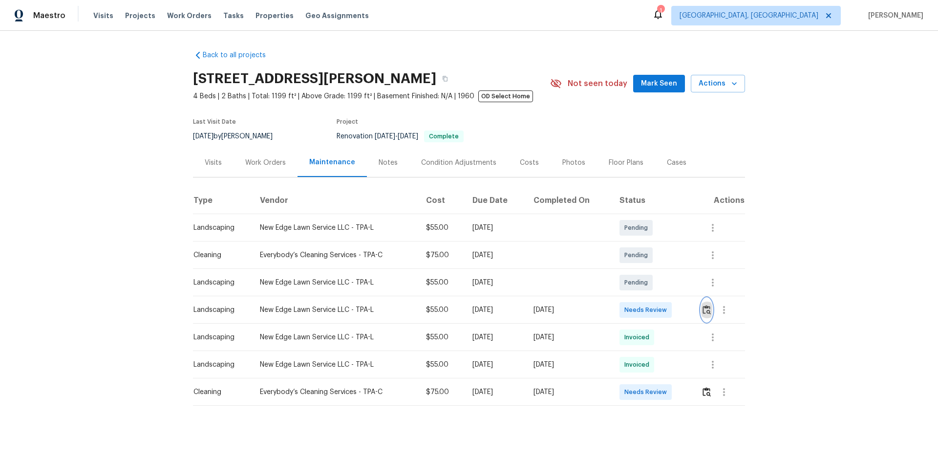
click at [707, 309] on img "button" at bounding box center [707, 309] width 8 height 9
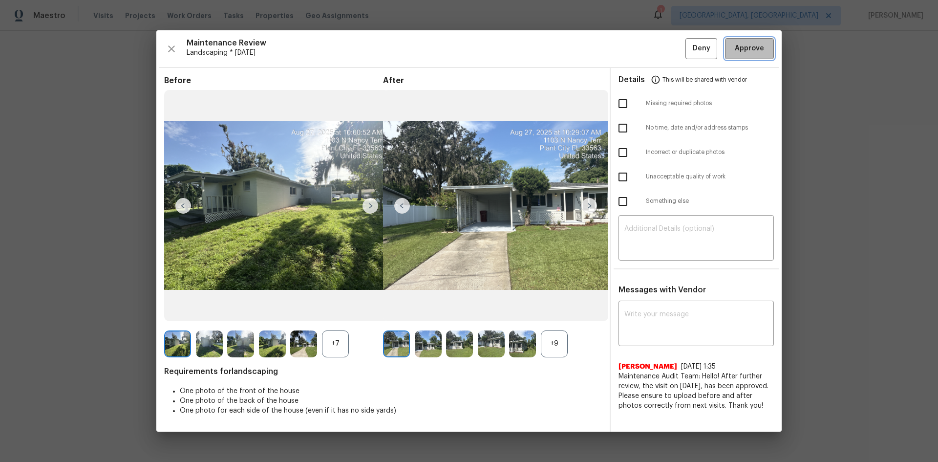
click at [750, 46] on span "Approve" at bounding box center [749, 49] width 29 height 12
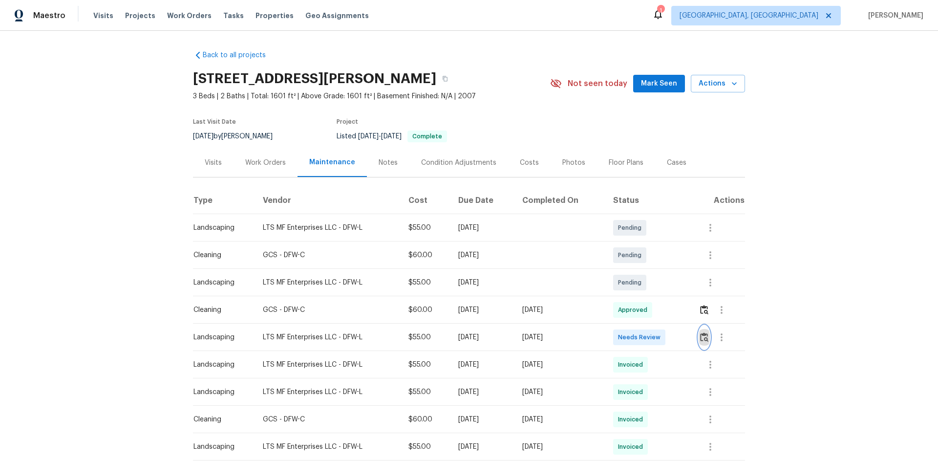
click at [704, 334] on img "button" at bounding box center [704, 336] width 8 height 9
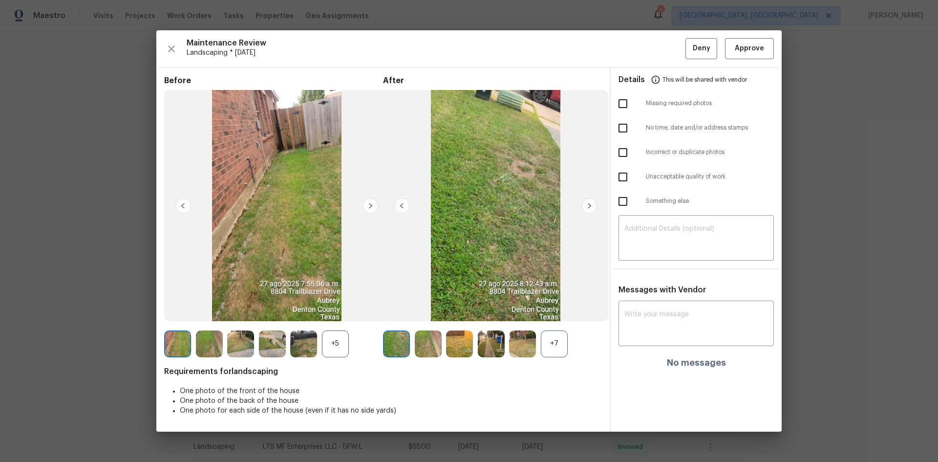
click at [370, 203] on img at bounding box center [371, 206] width 16 height 16
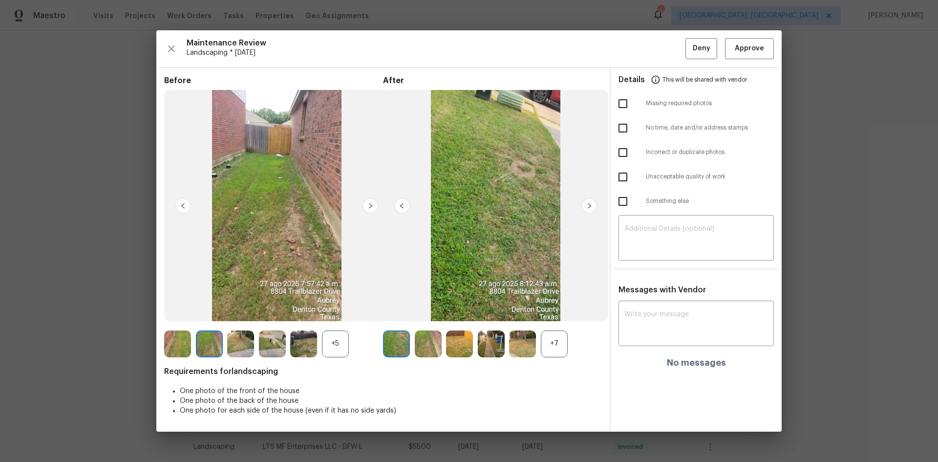
click at [370, 203] on img at bounding box center [371, 206] width 16 height 16
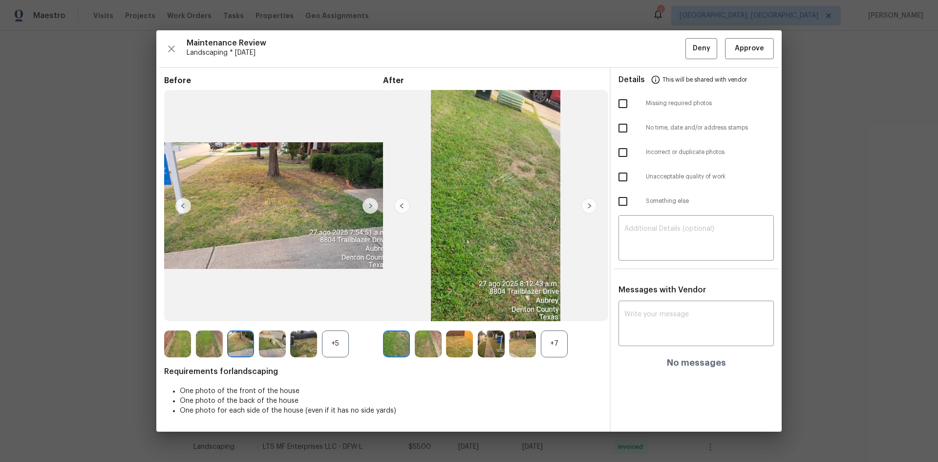
click at [370, 203] on img at bounding box center [371, 206] width 16 height 16
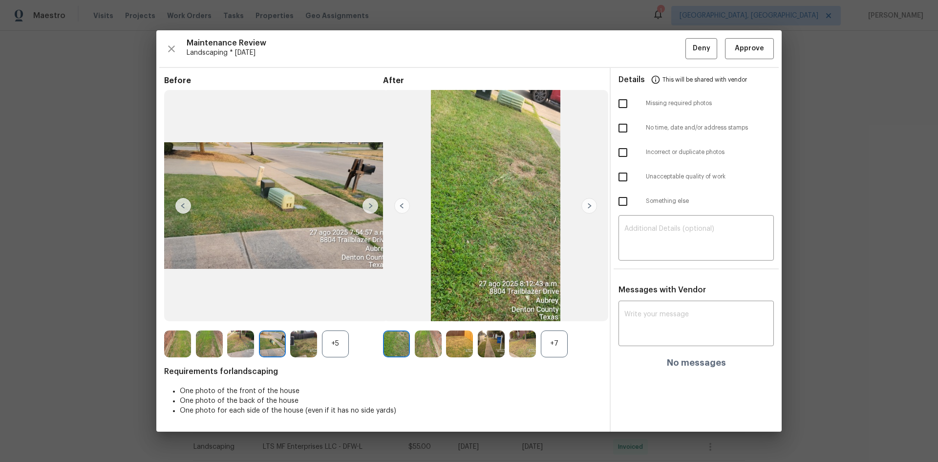
click at [370, 203] on img at bounding box center [371, 206] width 16 height 16
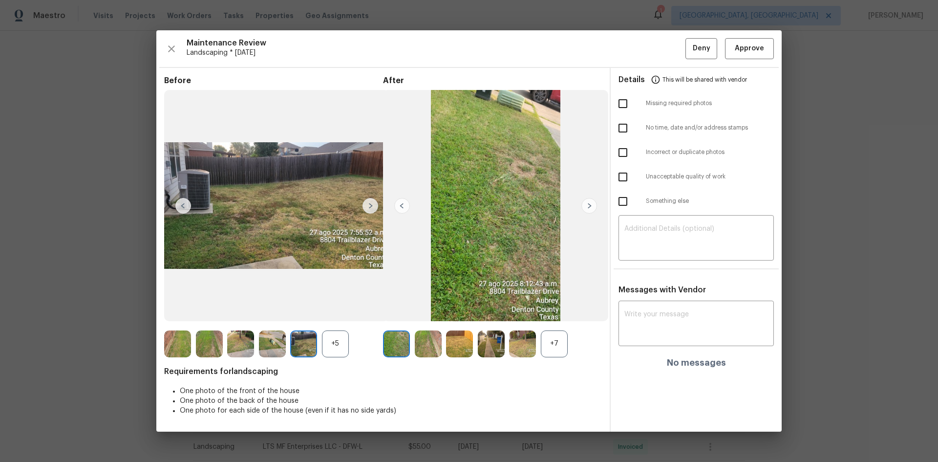
click at [370, 203] on img at bounding box center [371, 206] width 16 height 16
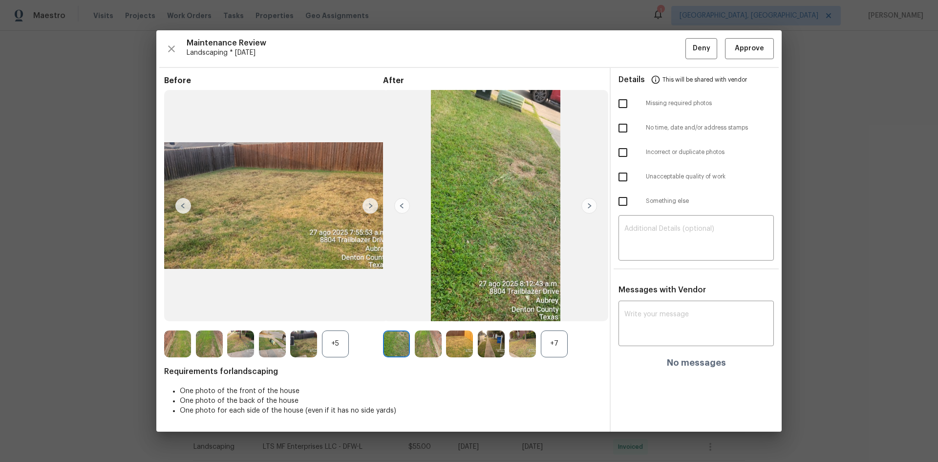
click at [370, 203] on img at bounding box center [371, 206] width 16 height 16
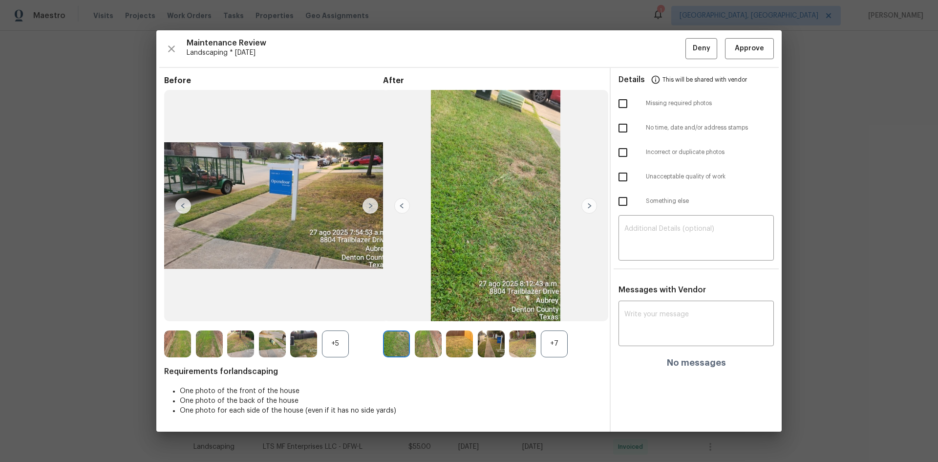
click at [370, 203] on img at bounding box center [371, 206] width 16 height 16
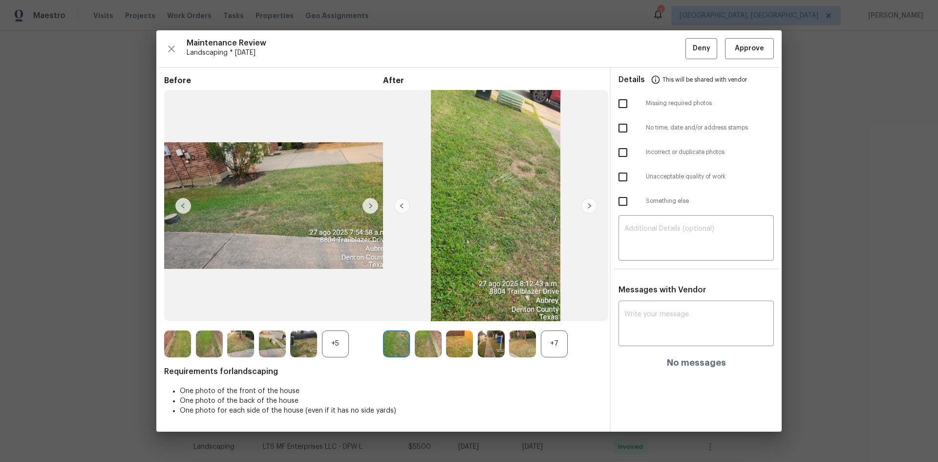
click at [370, 203] on img at bounding box center [371, 206] width 16 height 16
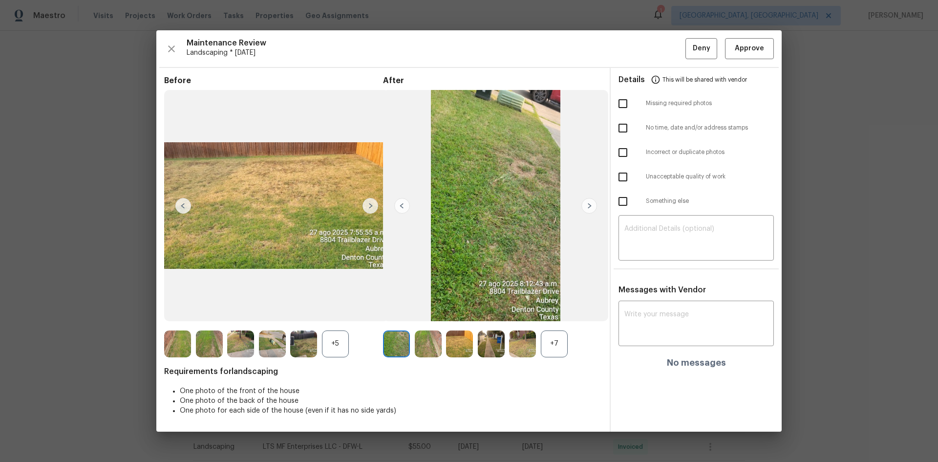
click at [370, 203] on img at bounding box center [371, 206] width 16 height 16
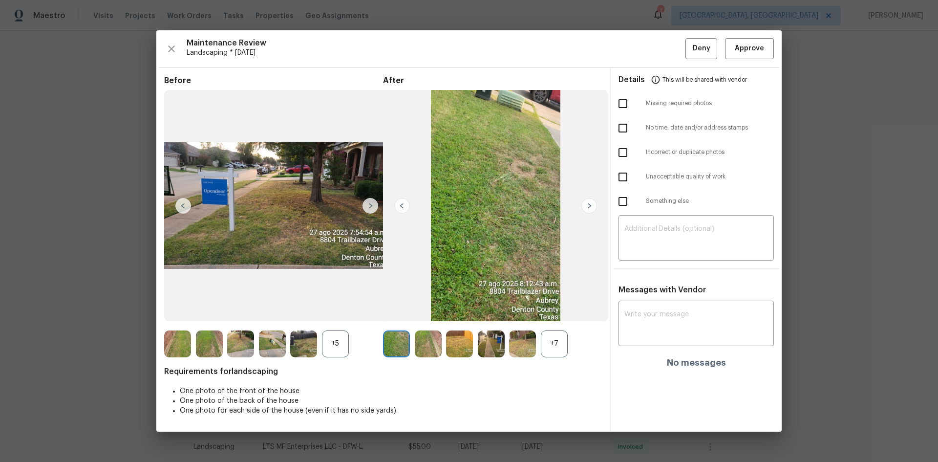
click at [370, 203] on img at bounding box center [371, 206] width 16 height 16
click at [746, 47] on span "Approve" at bounding box center [749, 49] width 29 height 12
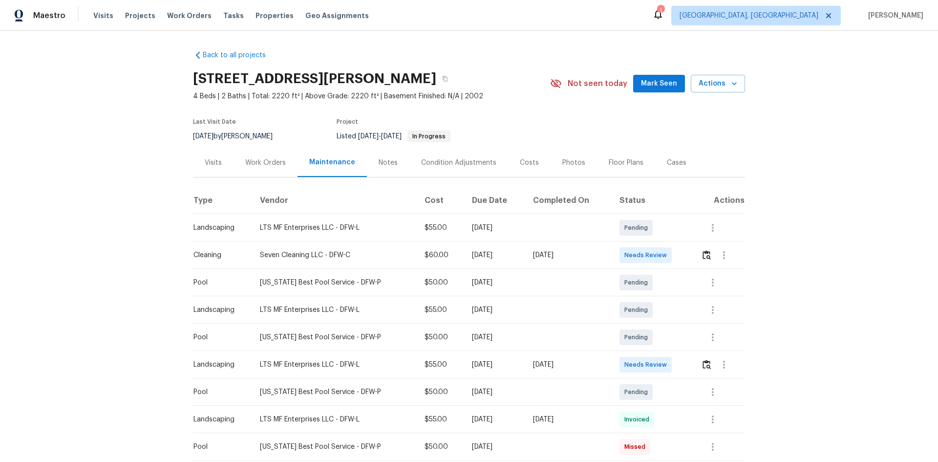
scroll to position [49, 0]
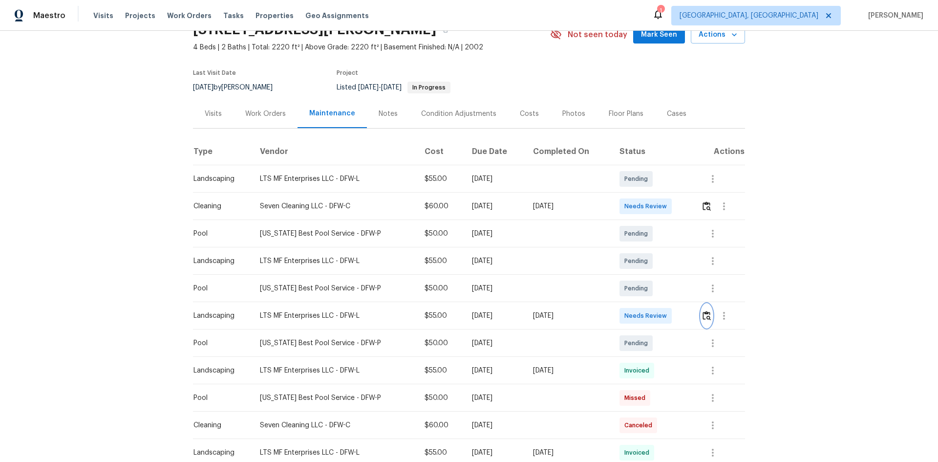
click at [703, 313] on img "button" at bounding box center [707, 315] width 8 height 9
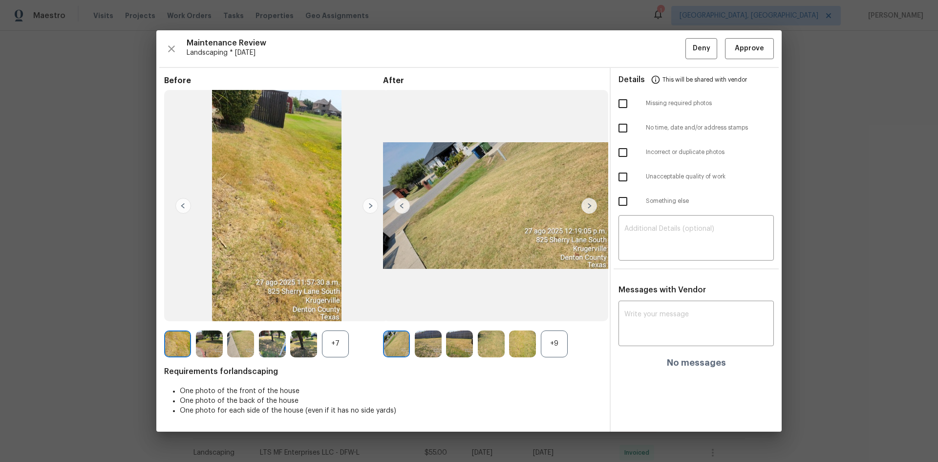
click at [621, 101] on input "checkbox" at bounding box center [623, 103] width 21 height 21
checkbox input "true"
click at [690, 231] on textarea at bounding box center [697, 238] width 144 height 27
paste textarea "Maintenance Audit Team: Hello! Unfortunately, this Landscaping visit completed …"
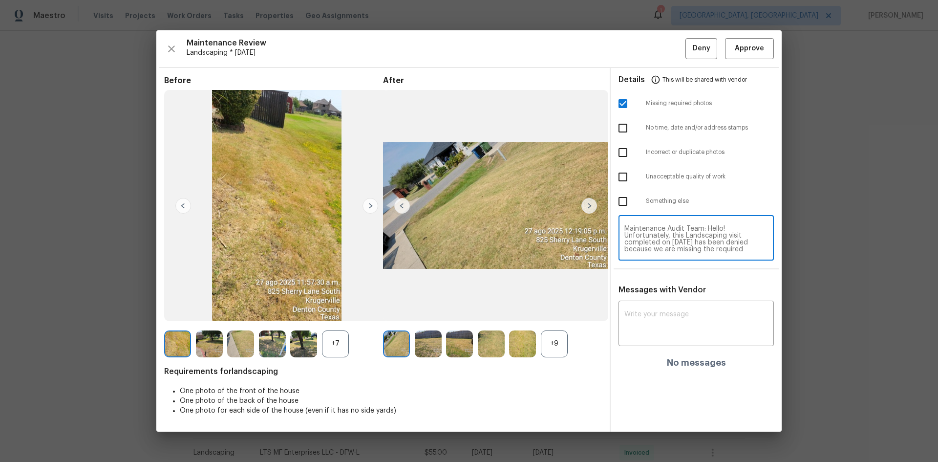
scroll to position [96, 0]
type textarea "Maintenance Audit Team: Hello! Unfortunately, this Landscaping visit completed …"
click at [659, 309] on div "x ​" at bounding box center [696, 324] width 155 height 43
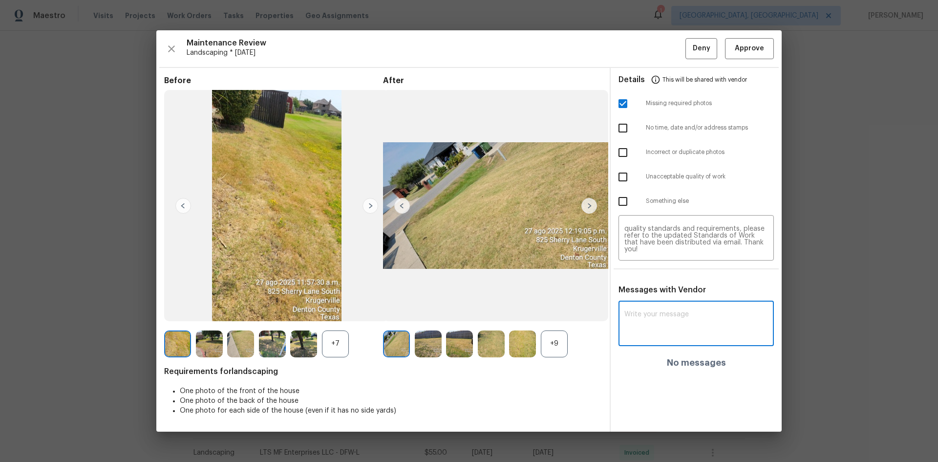
paste textarea "Maintenance Audit Team: Hello! Unfortunately, this Landscaping visit completed …"
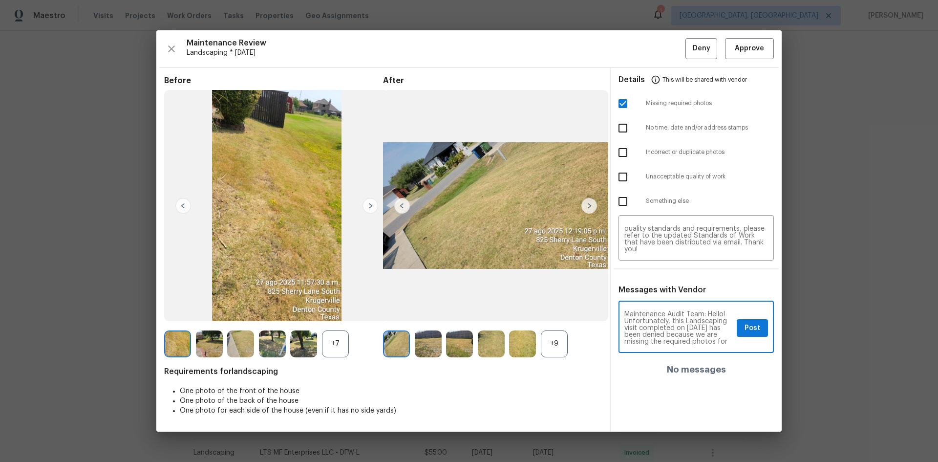
scroll to position [137, 0]
type textarea "Maintenance Audit Team: Hello! Unfortunately, this Landscaping visit completed …"
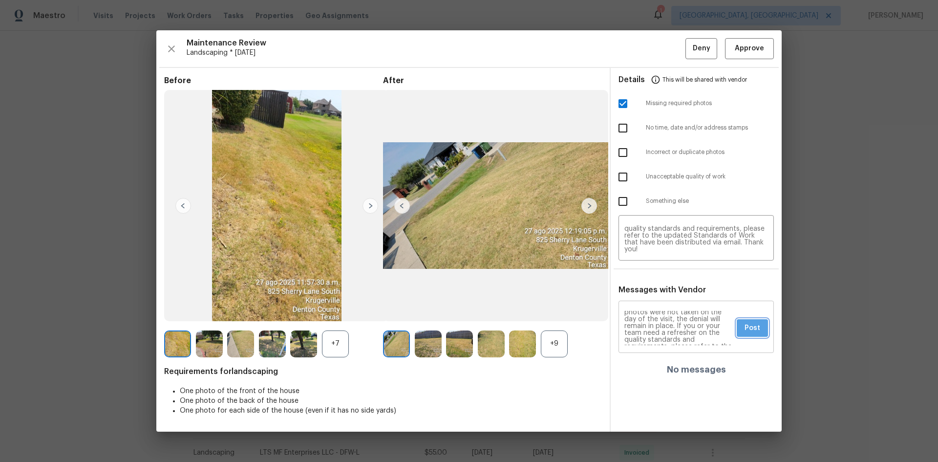
click at [750, 328] on span "Post" at bounding box center [753, 328] width 16 height 12
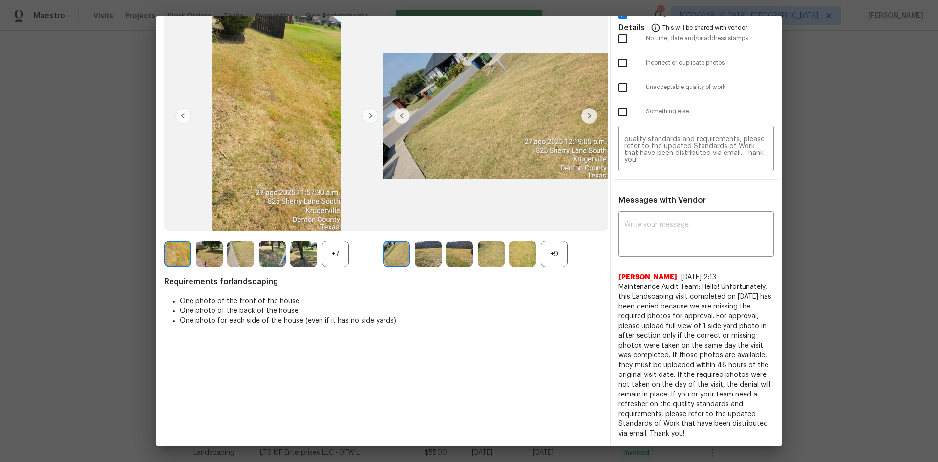
scroll to position [0, 0]
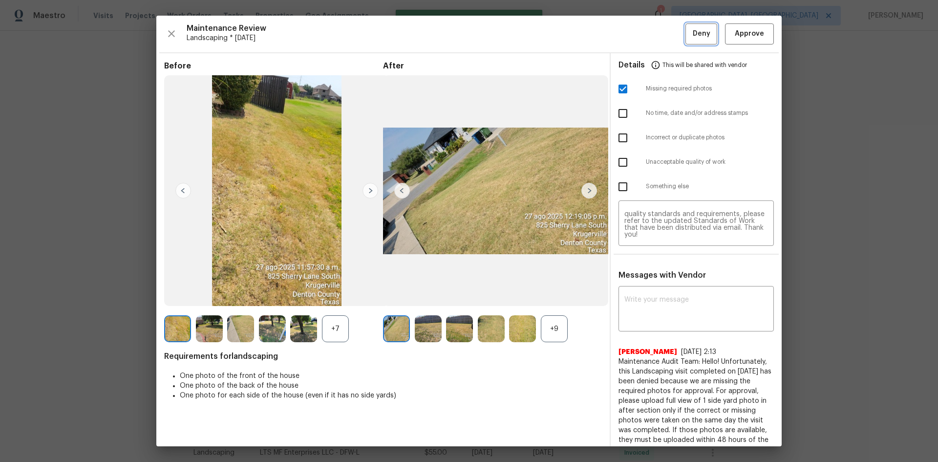
click at [698, 40] on button "Deny" at bounding box center [702, 33] width 32 height 21
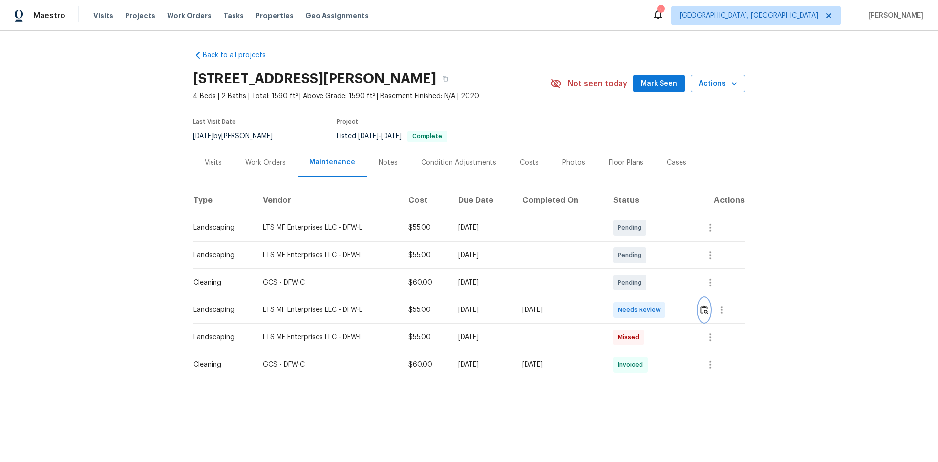
click at [702, 307] on img "button" at bounding box center [704, 309] width 8 height 9
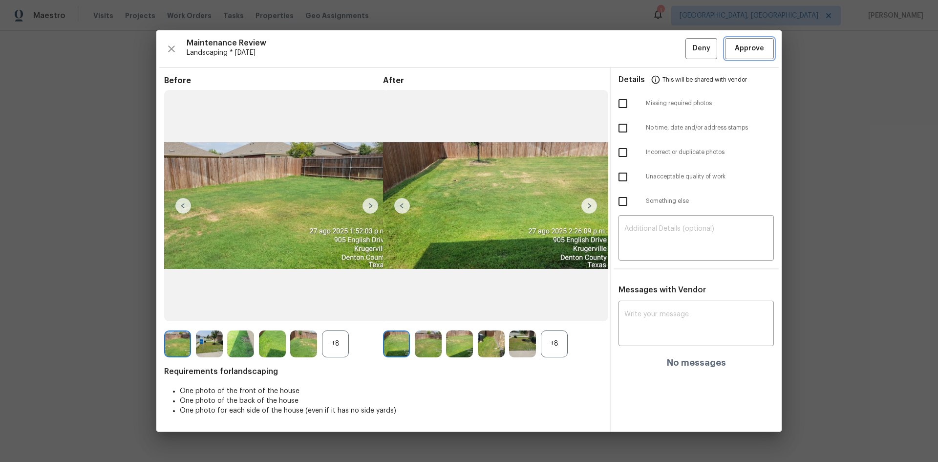
click at [745, 44] on span "Approve" at bounding box center [749, 49] width 29 height 12
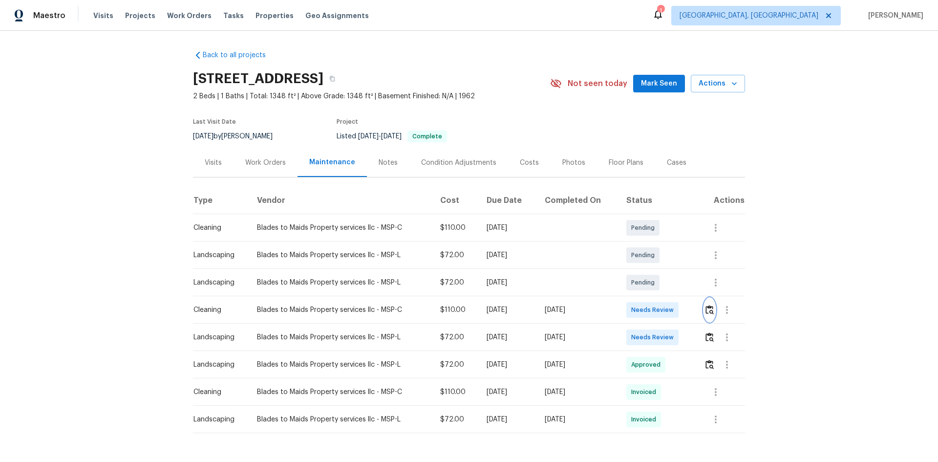
click at [706, 312] on img "button" at bounding box center [710, 309] width 8 height 9
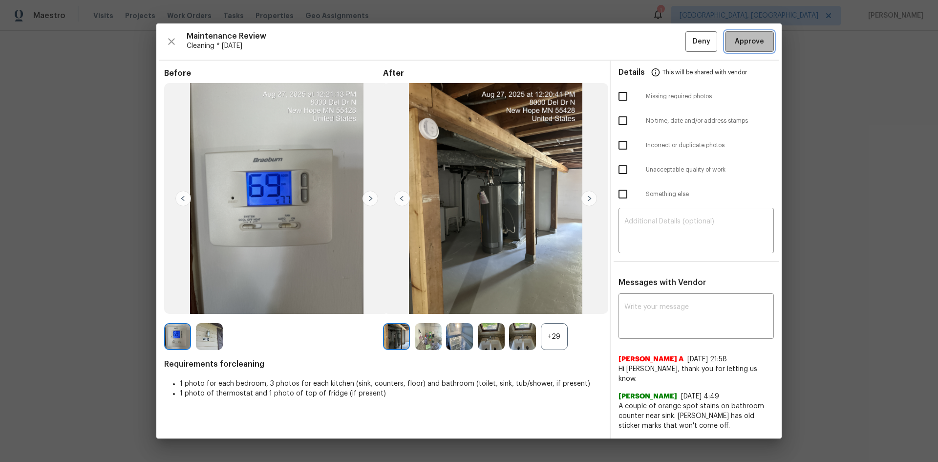
click at [739, 48] on span "Approve" at bounding box center [749, 42] width 29 height 12
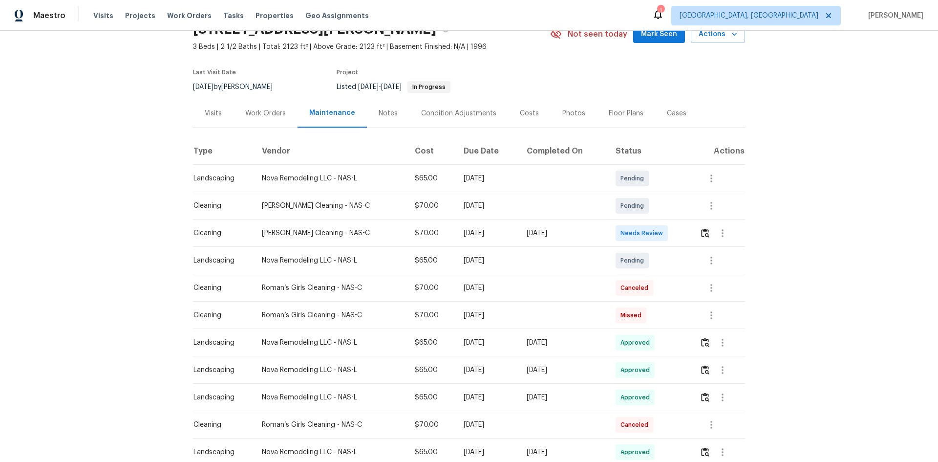
scroll to position [147, 0]
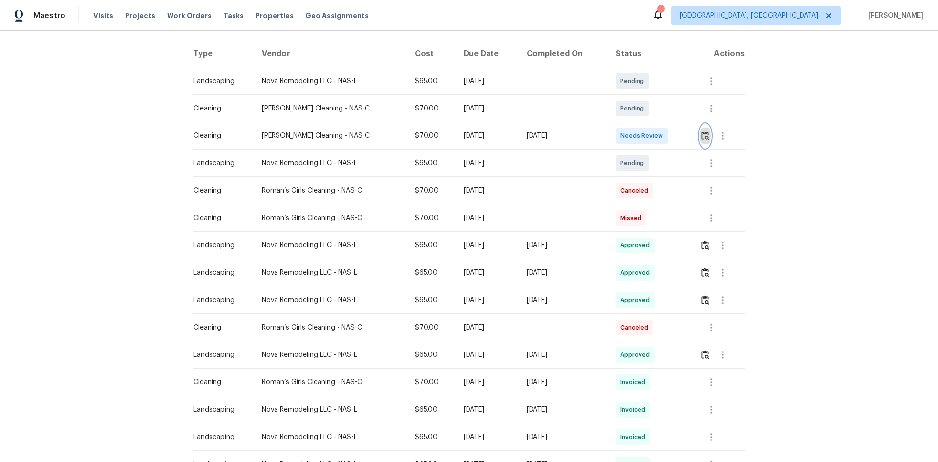
click at [706, 136] on img "button" at bounding box center [705, 135] width 8 height 9
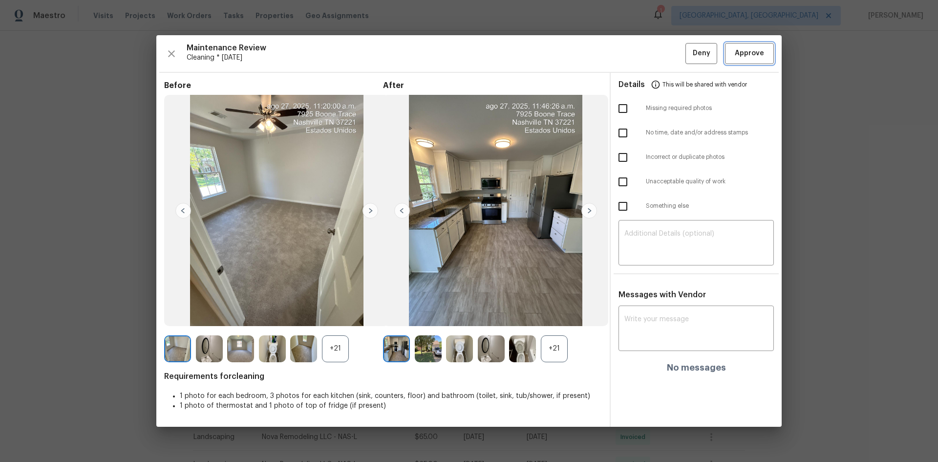
click at [754, 56] on span "Approve" at bounding box center [749, 53] width 29 height 12
